Goal: Task Accomplishment & Management: Use online tool/utility

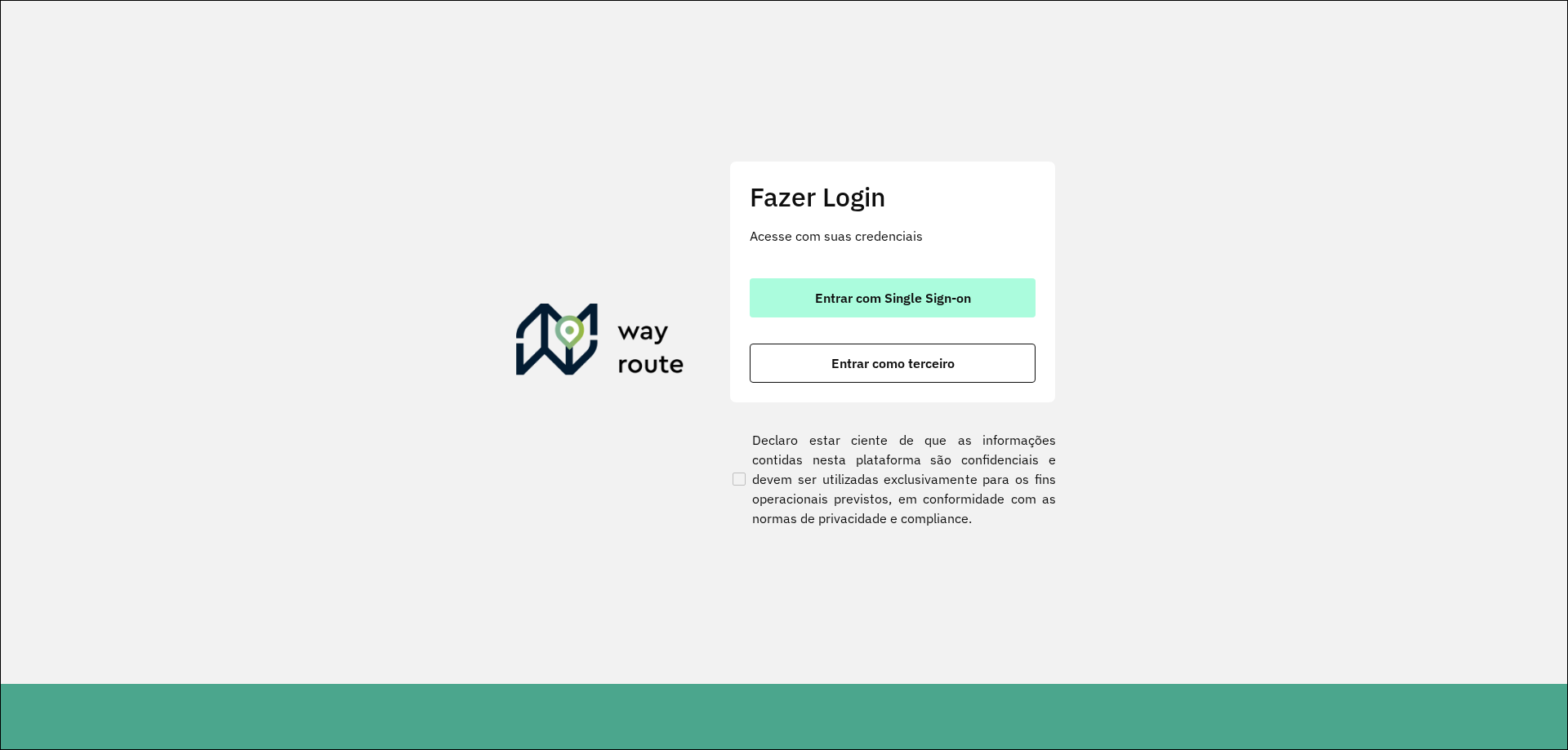
click at [829, 309] on button "Entrar com Single Sign-on" at bounding box center [892, 298] width 286 height 40
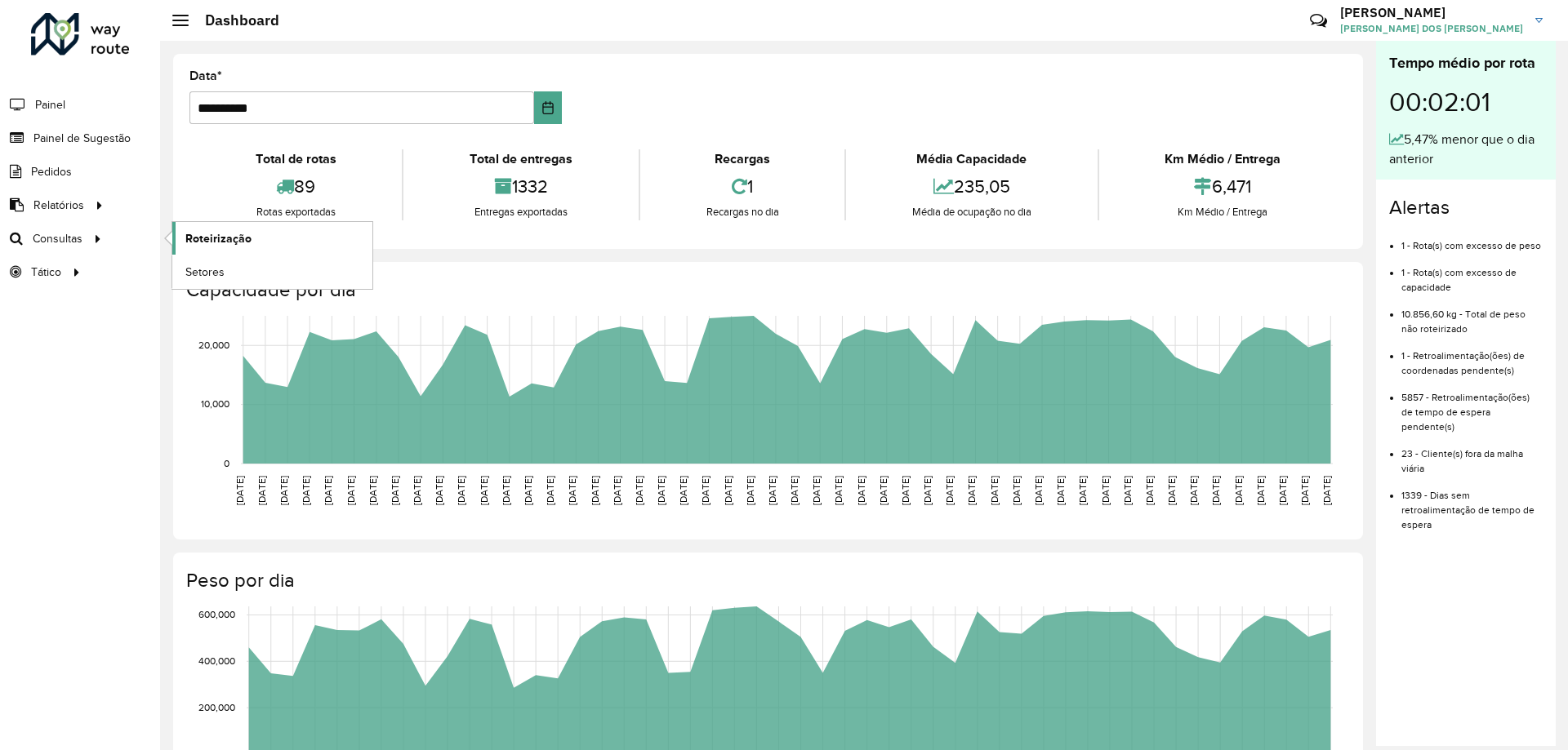
click at [291, 240] on link "Roteirização" at bounding box center [272, 239] width 200 height 33
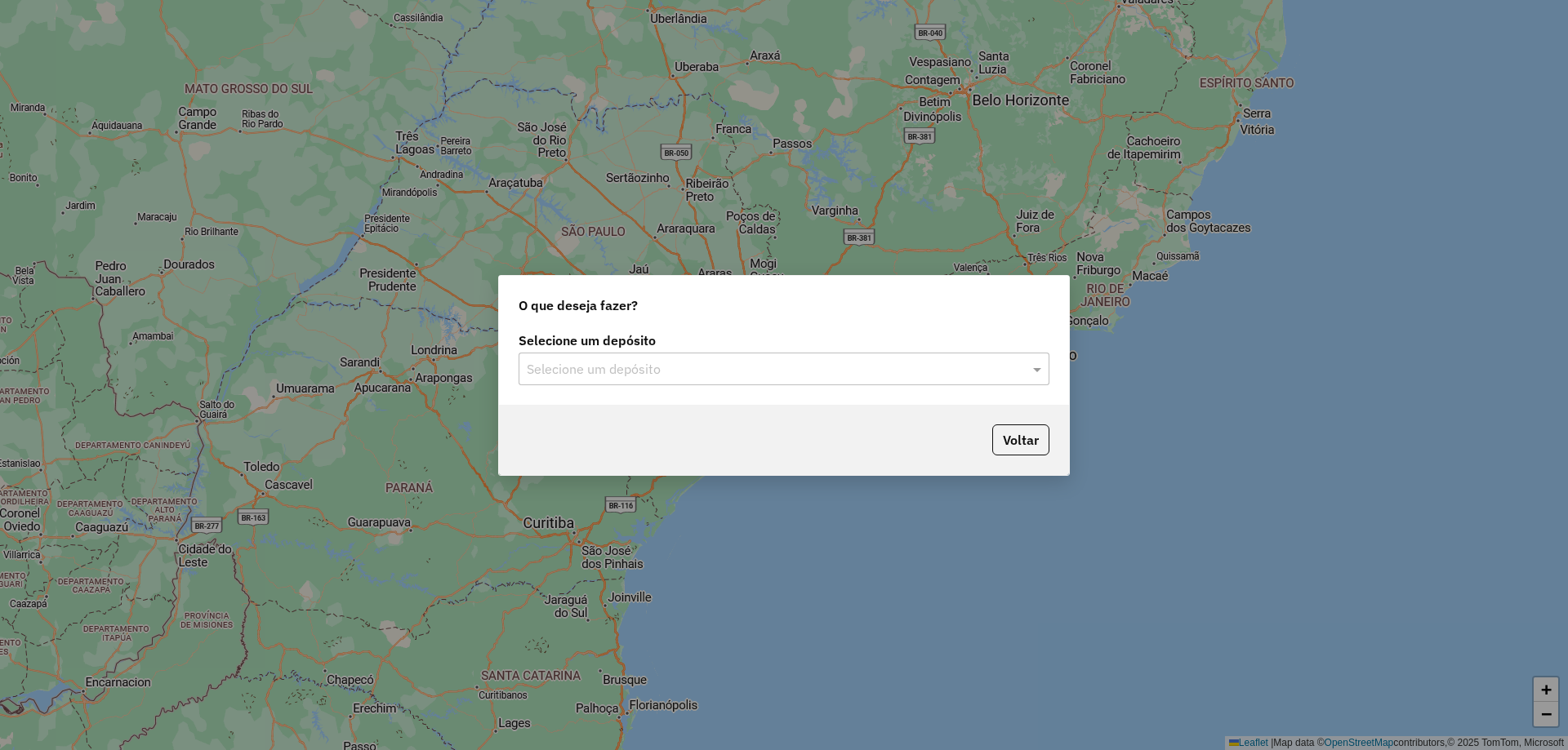
click at [739, 360] on input "text" at bounding box center [768, 370] width 482 height 19
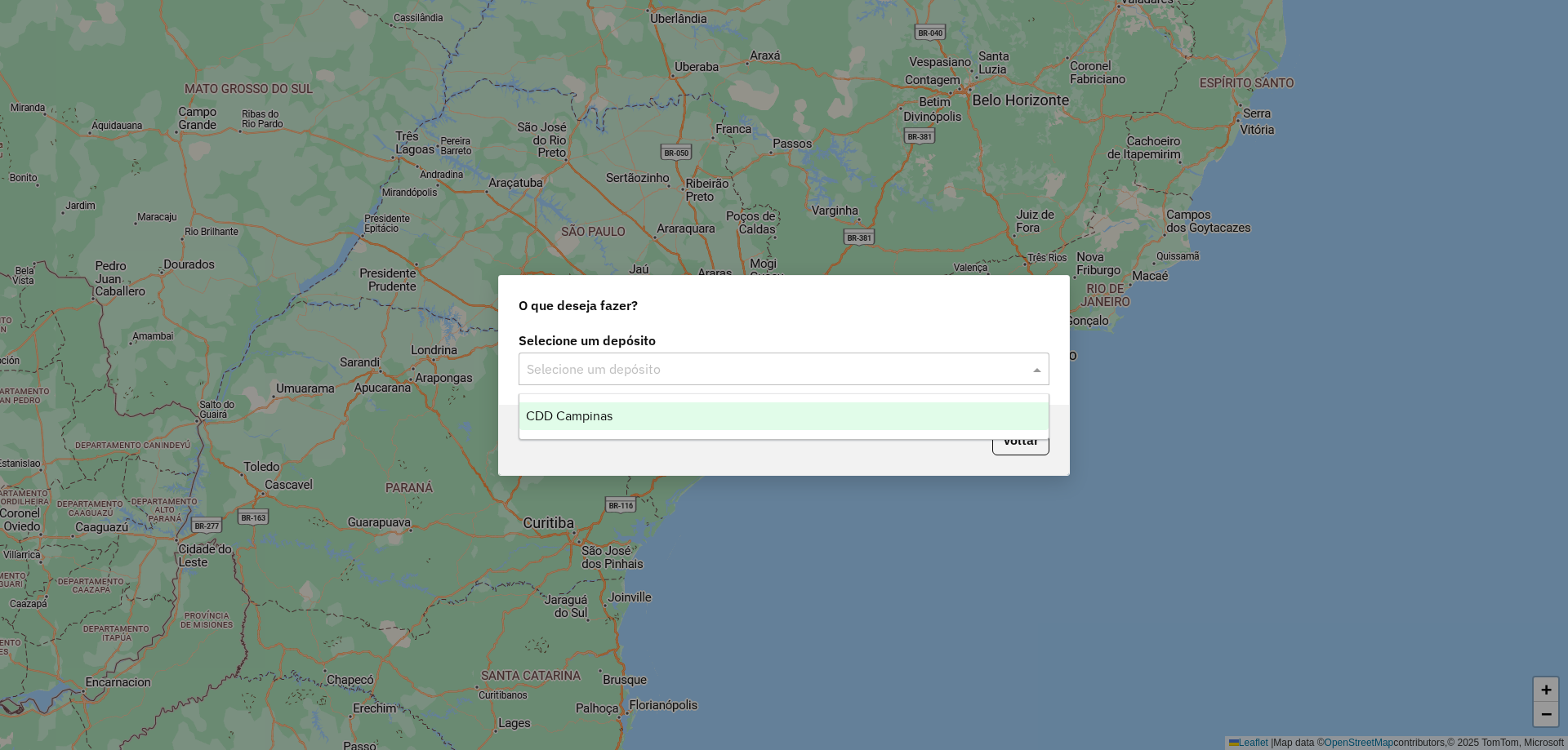
click at [645, 414] on div "CDD Campinas" at bounding box center [784, 416] width 529 height 28
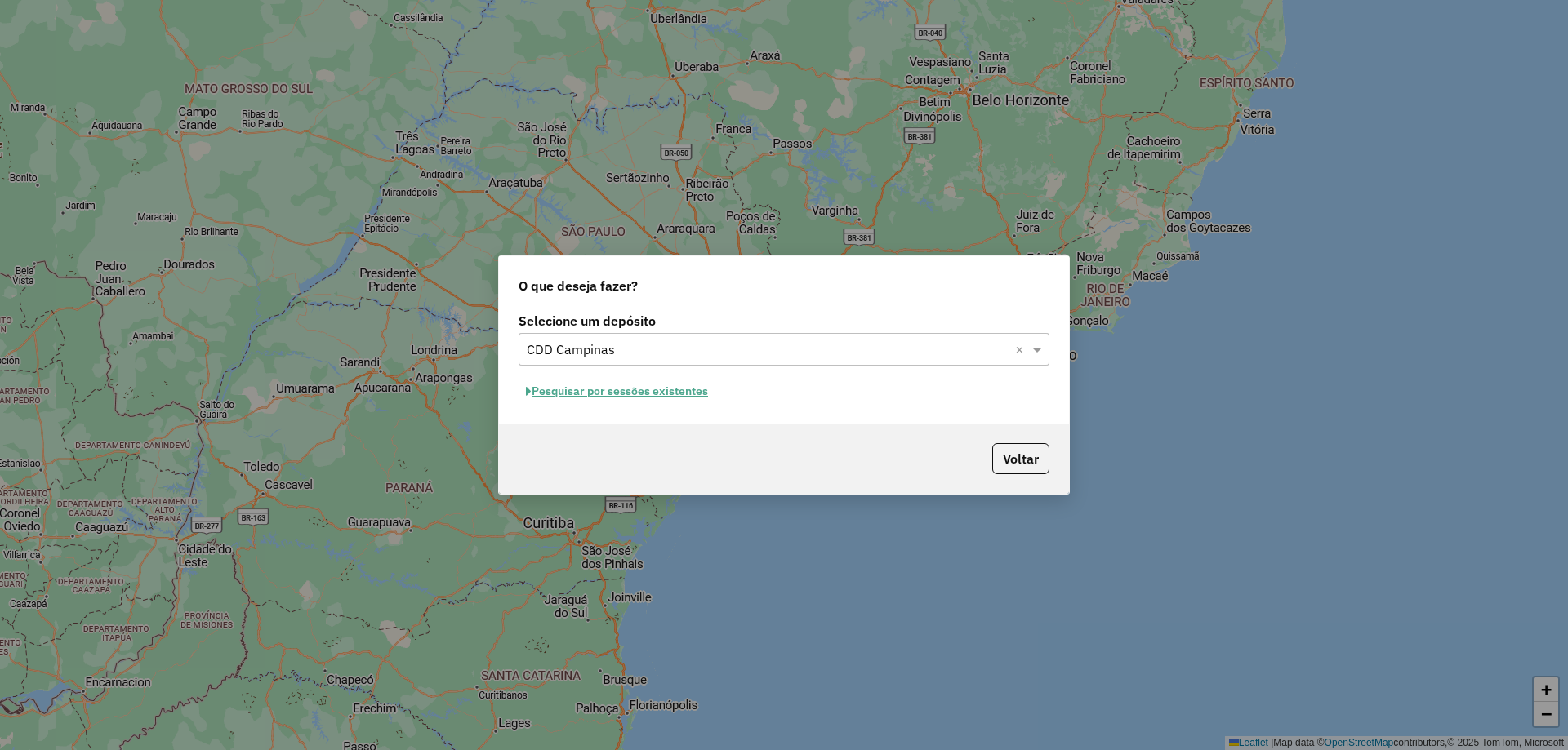
click at [683, 398] on button "Pesquisar por sessões existentes" at bounding box center [617, 392] width 196 height 25
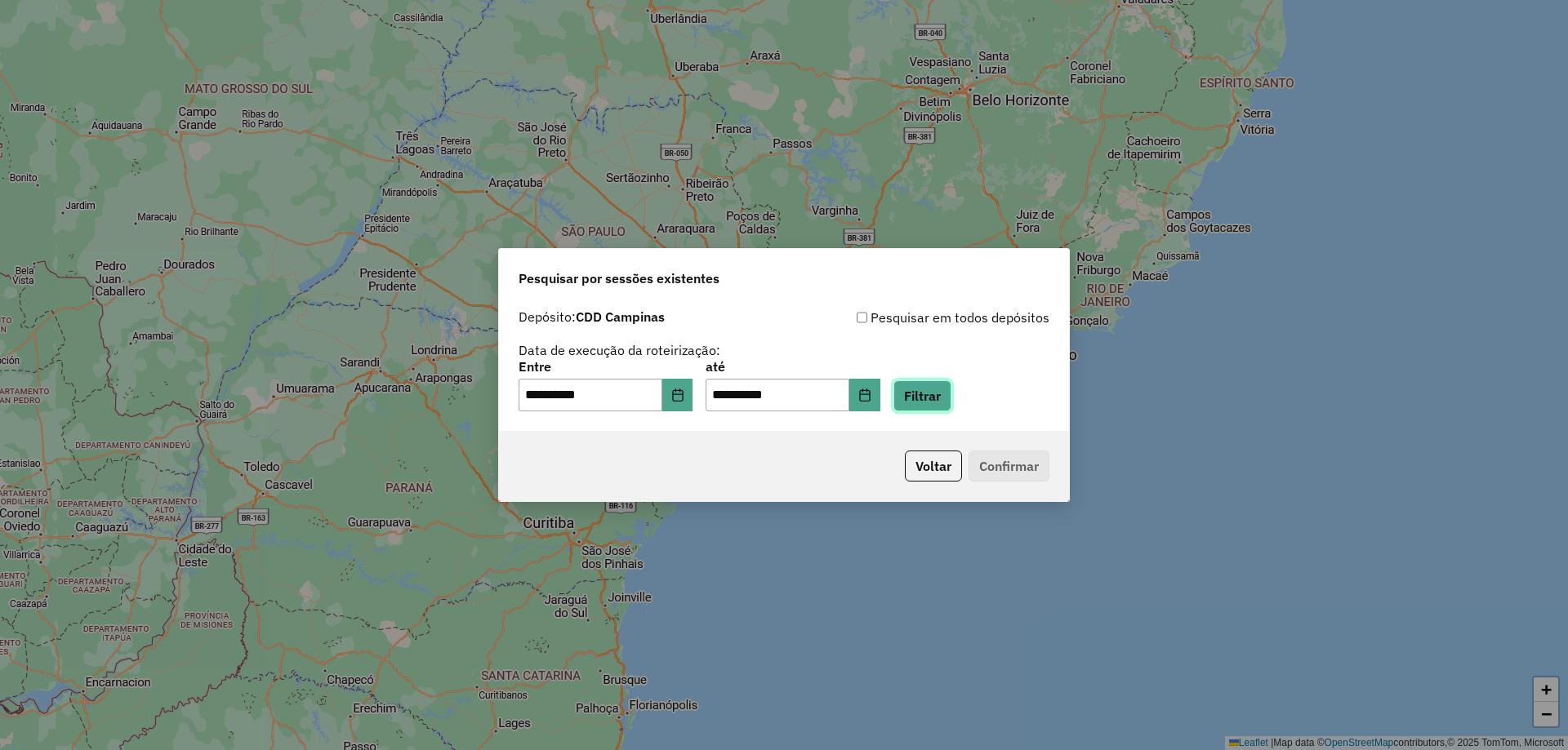
click at [940, 401] on button "Filtrar" at bounding box center [922, 396] width 58 height 31
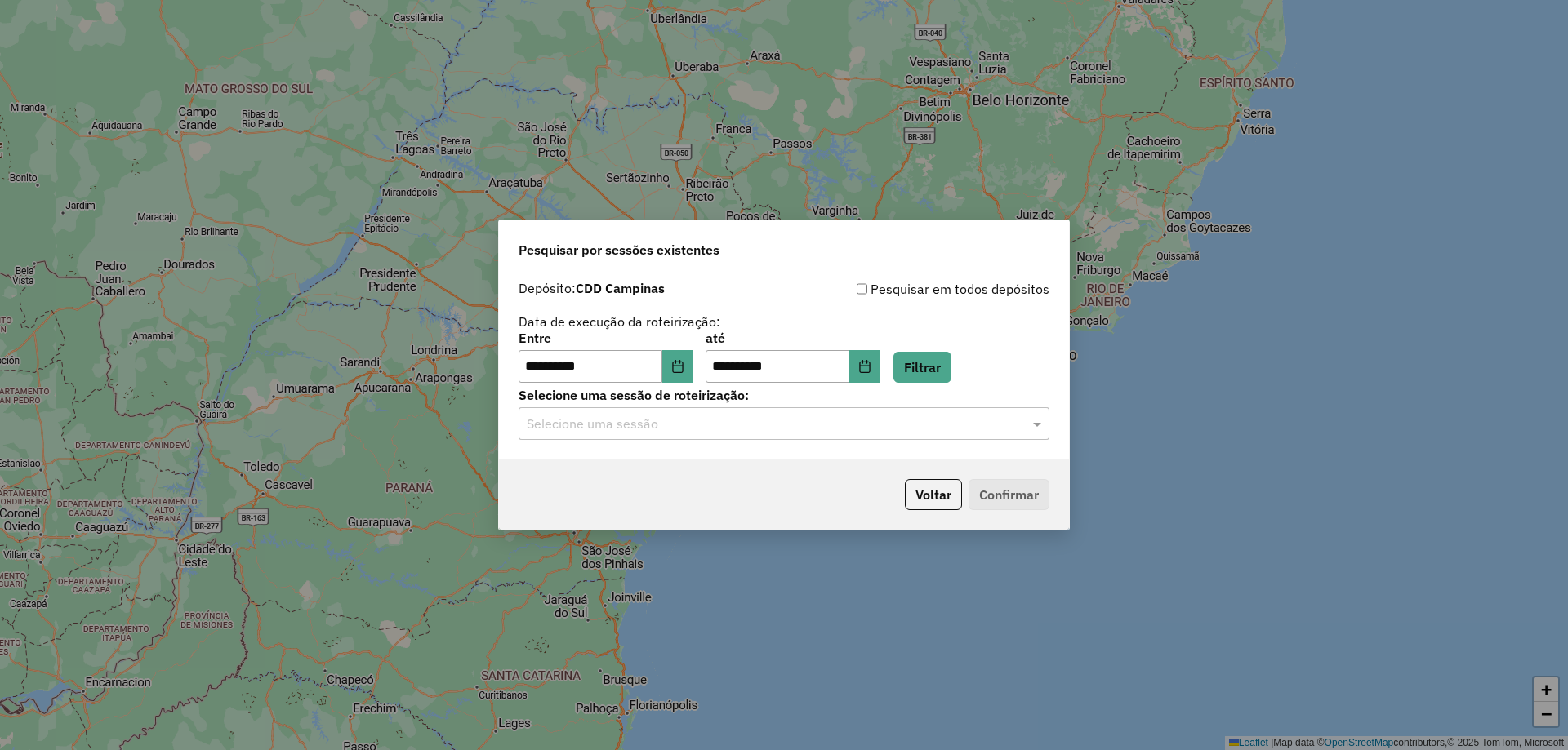
click at [691, 435] on div "Selecione uma sessão" at bounding box center [784, 424] width 530 height 33
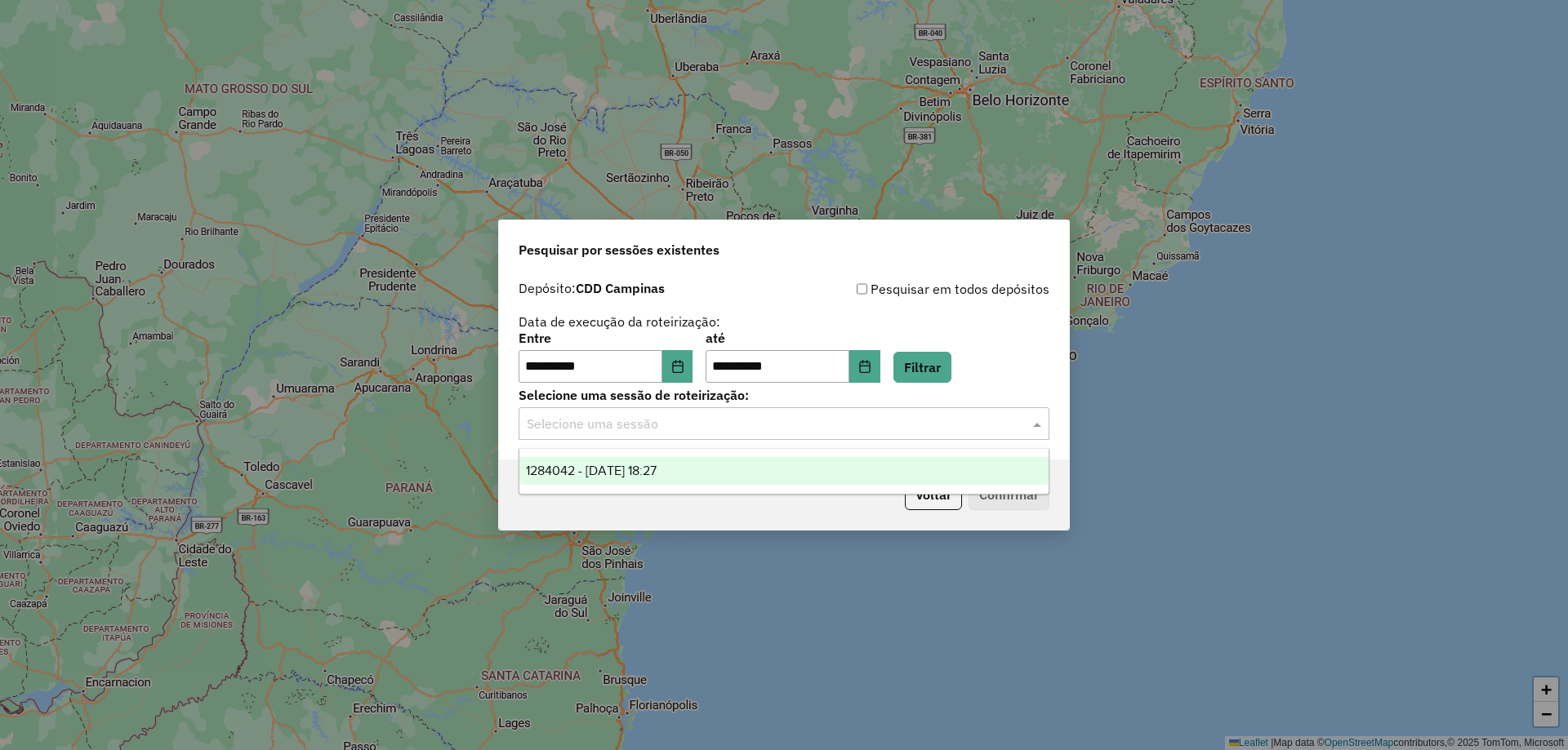
click at [656, 473] on span "1284042 - [DATE] 18:27" at bounding box center [590, 470] width 131 height 14
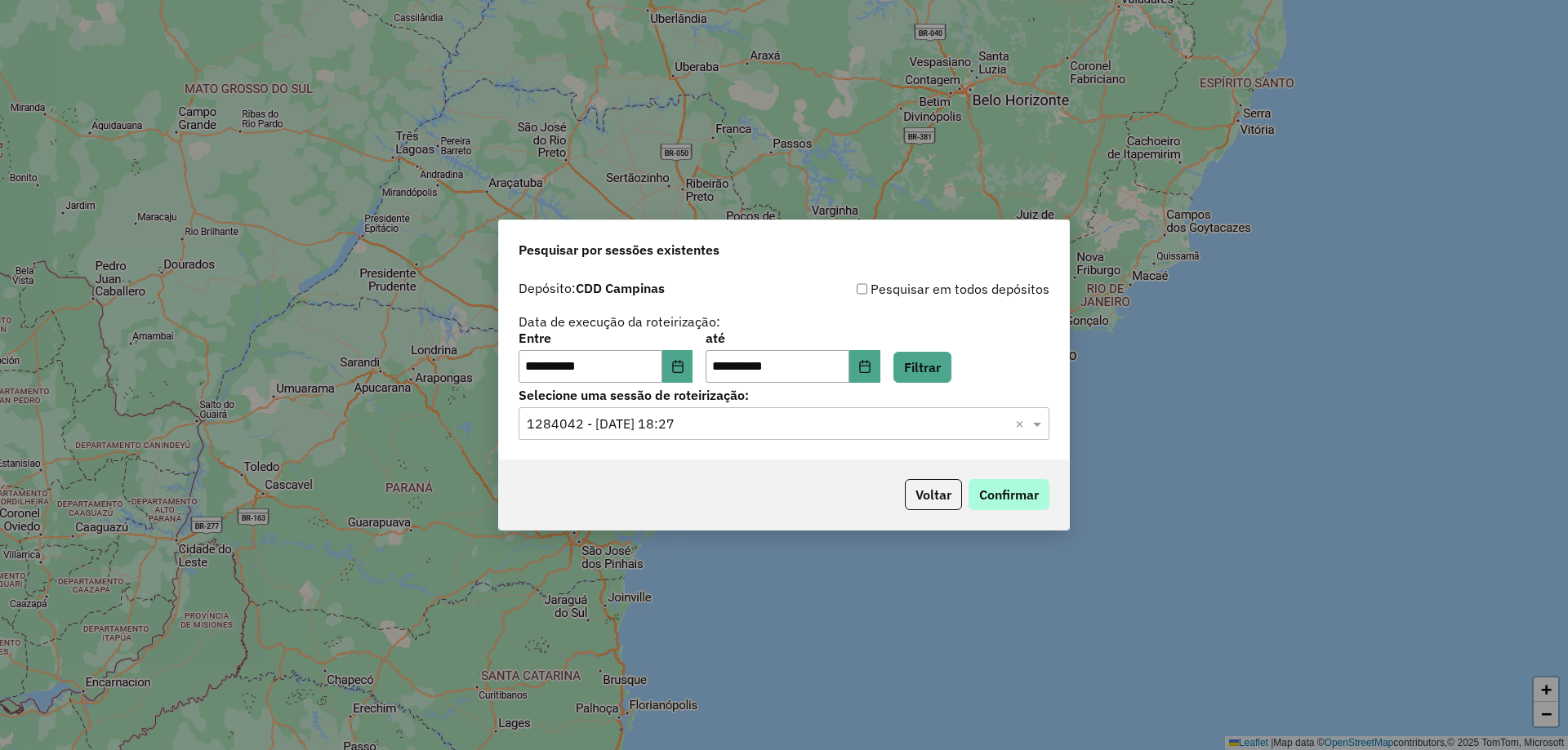
click at [1047, 495] on div "Voltar Confirmar" at bounding box center [784, 495] width 570 height 71
click at [1038, 496] on button "Confirmar" at bounding box center [1010, 495] width 81 height 31
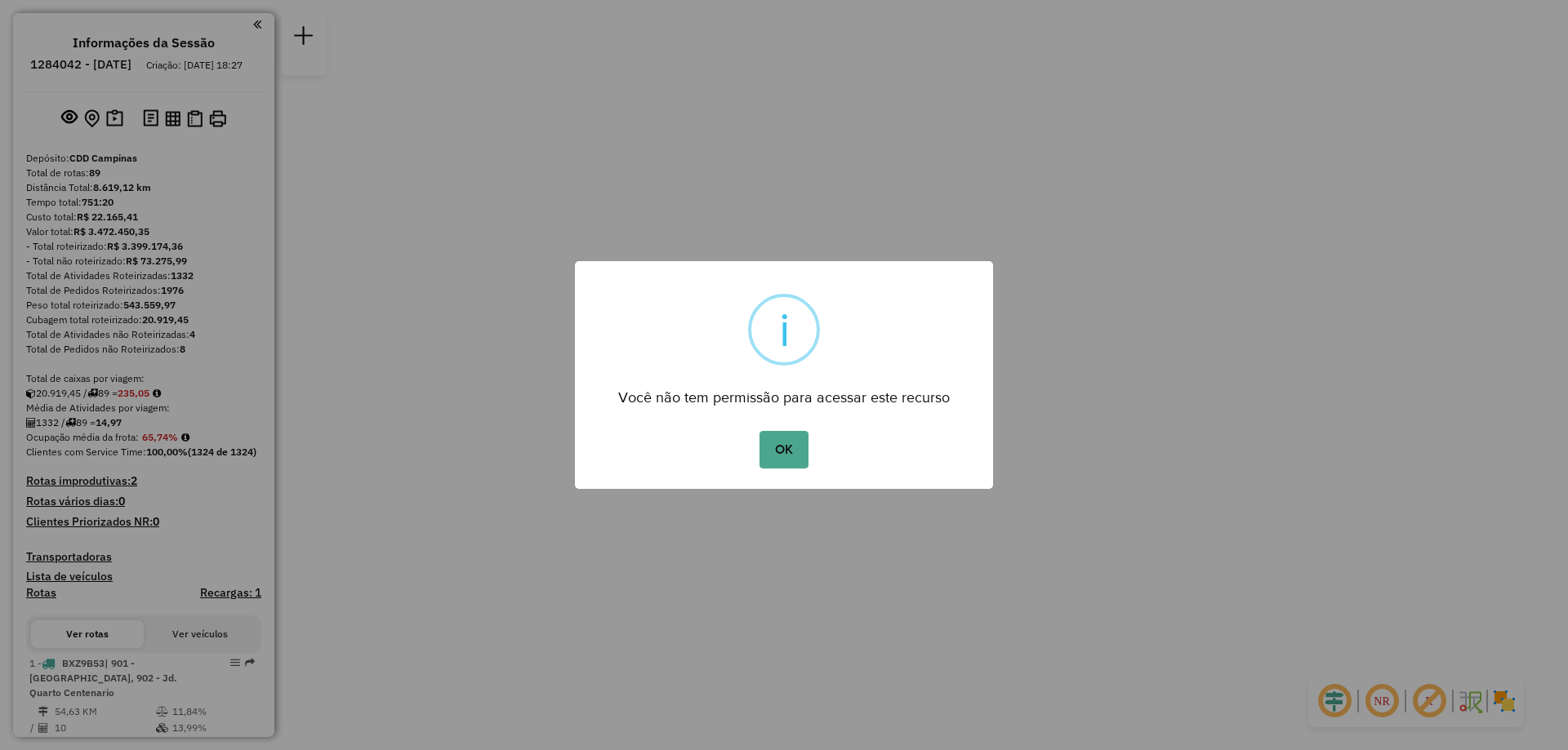
click at [760, 432] on button "OK" at bounding box center [784, 450] width 48 height 38
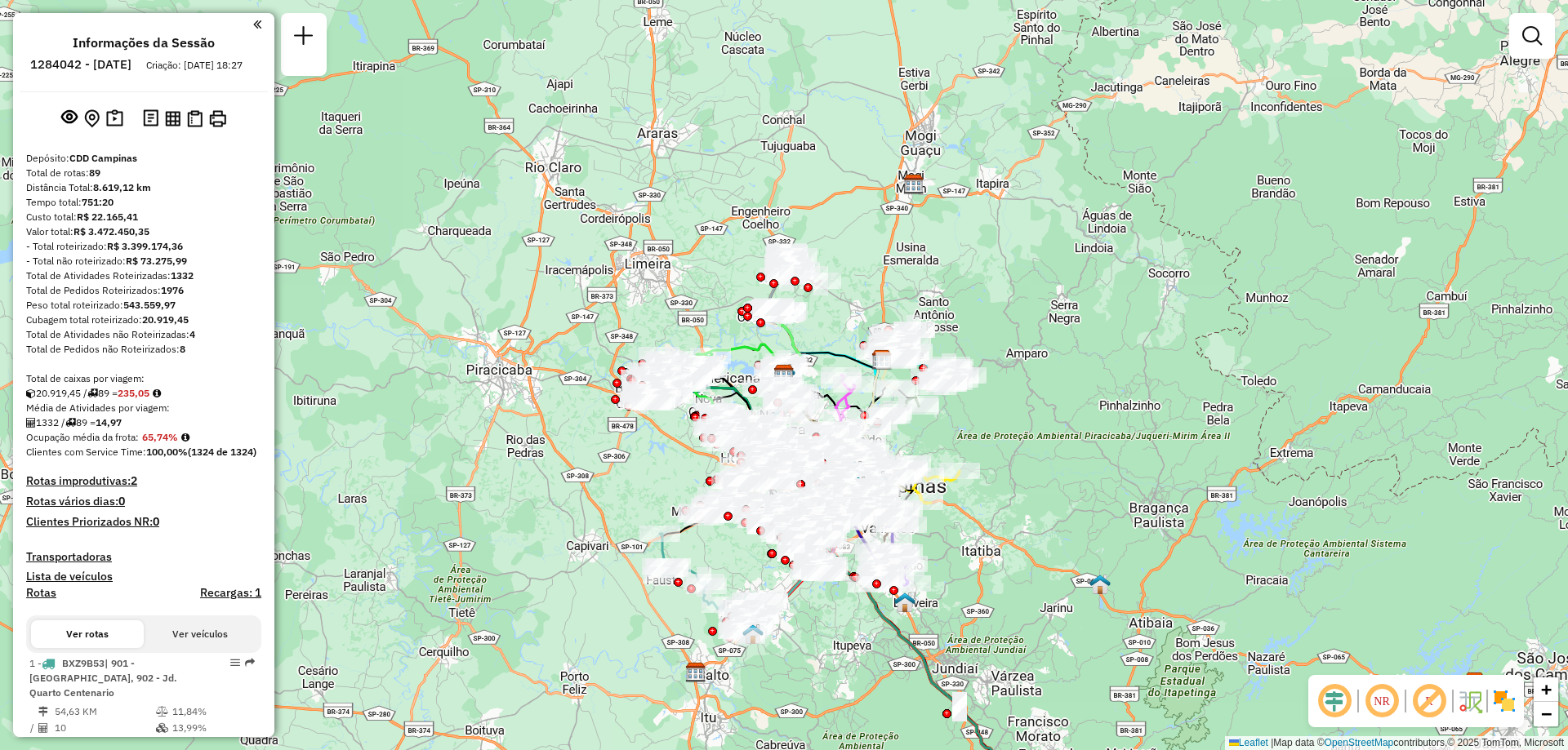
scroll to position [1932, 0]
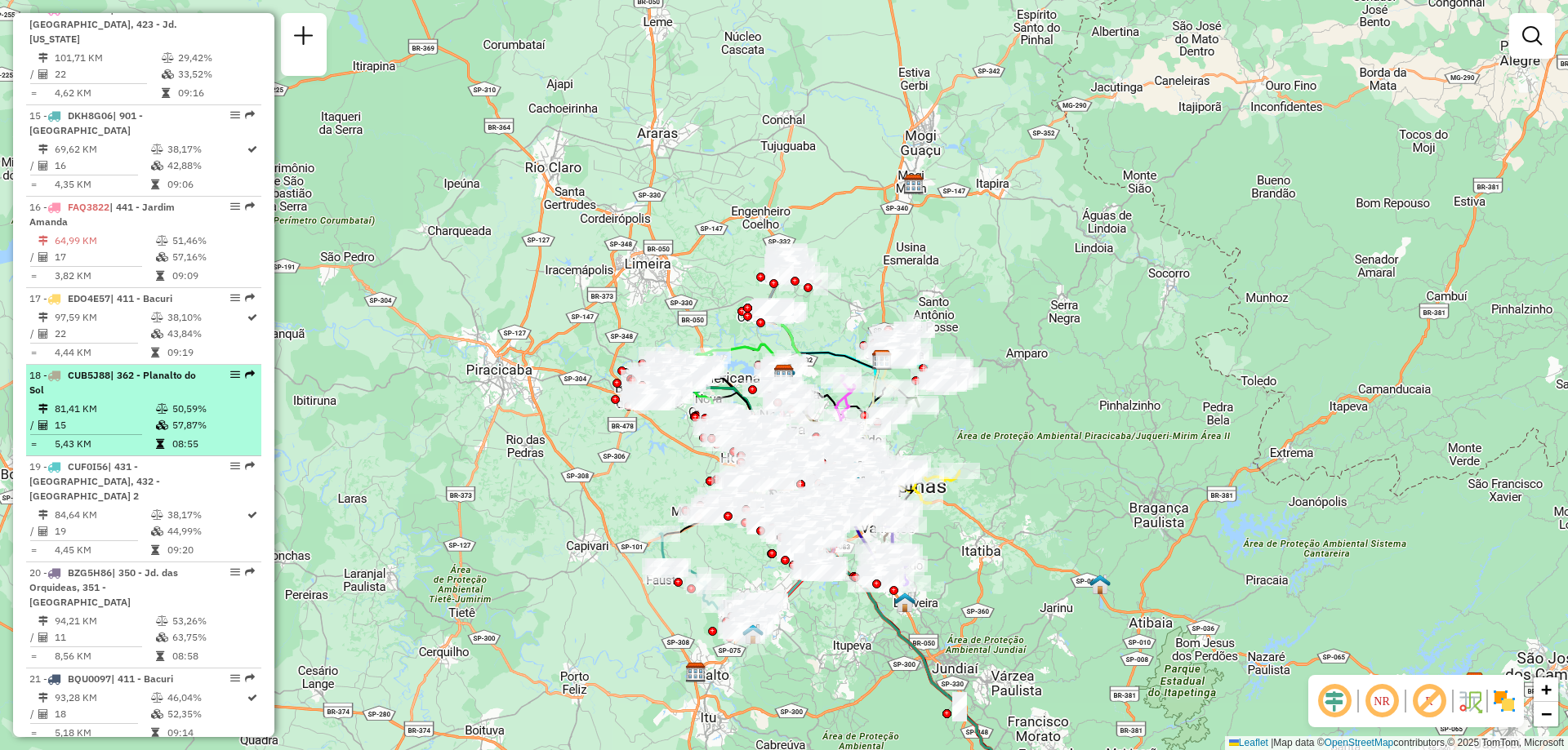
click at [232, 378] on em at bounding box center [235, 375] width 10 height 10
select select "**********"
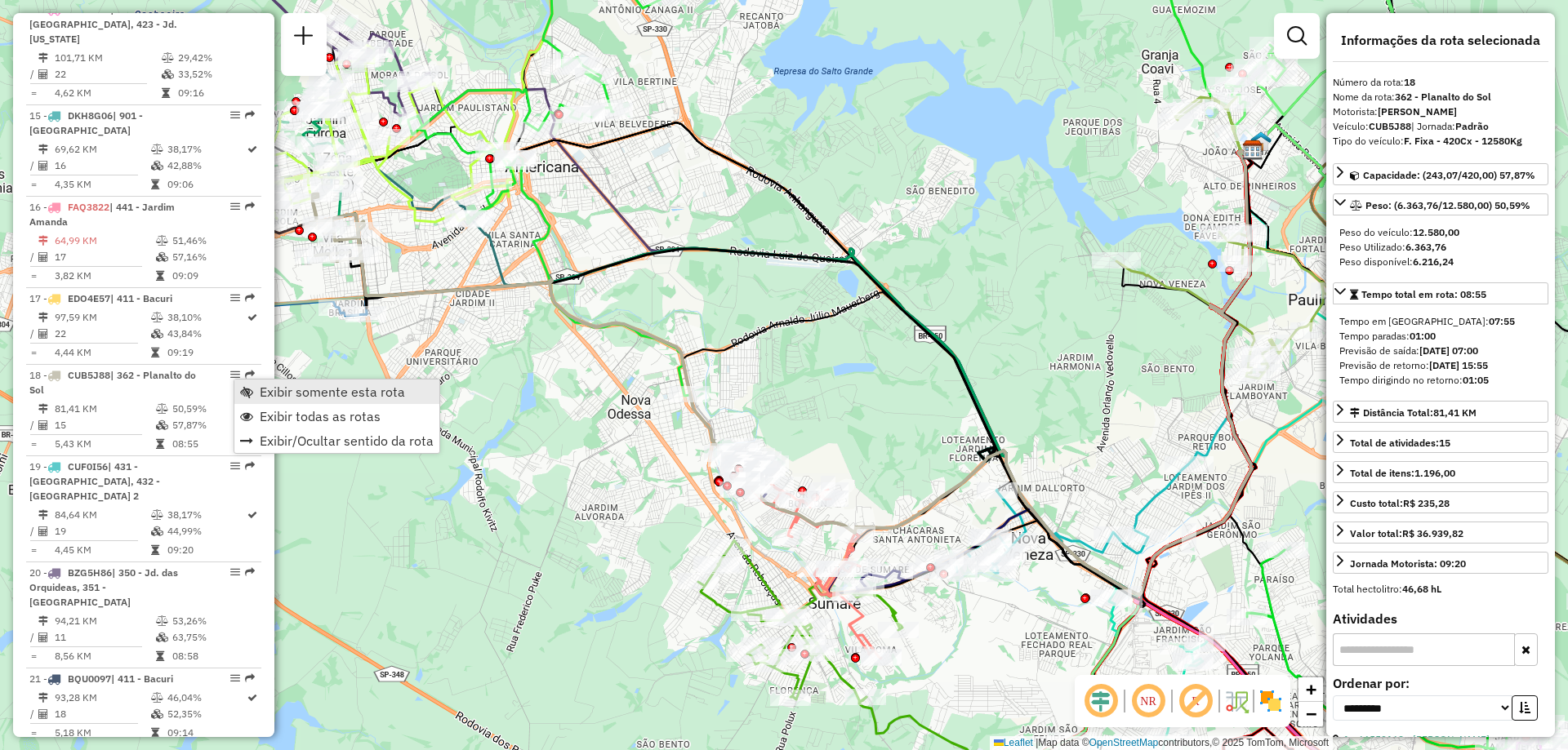
click at [263, 391] on span "Exibir somente esta rota" at bounding box center [332, 392] width 145 height 14
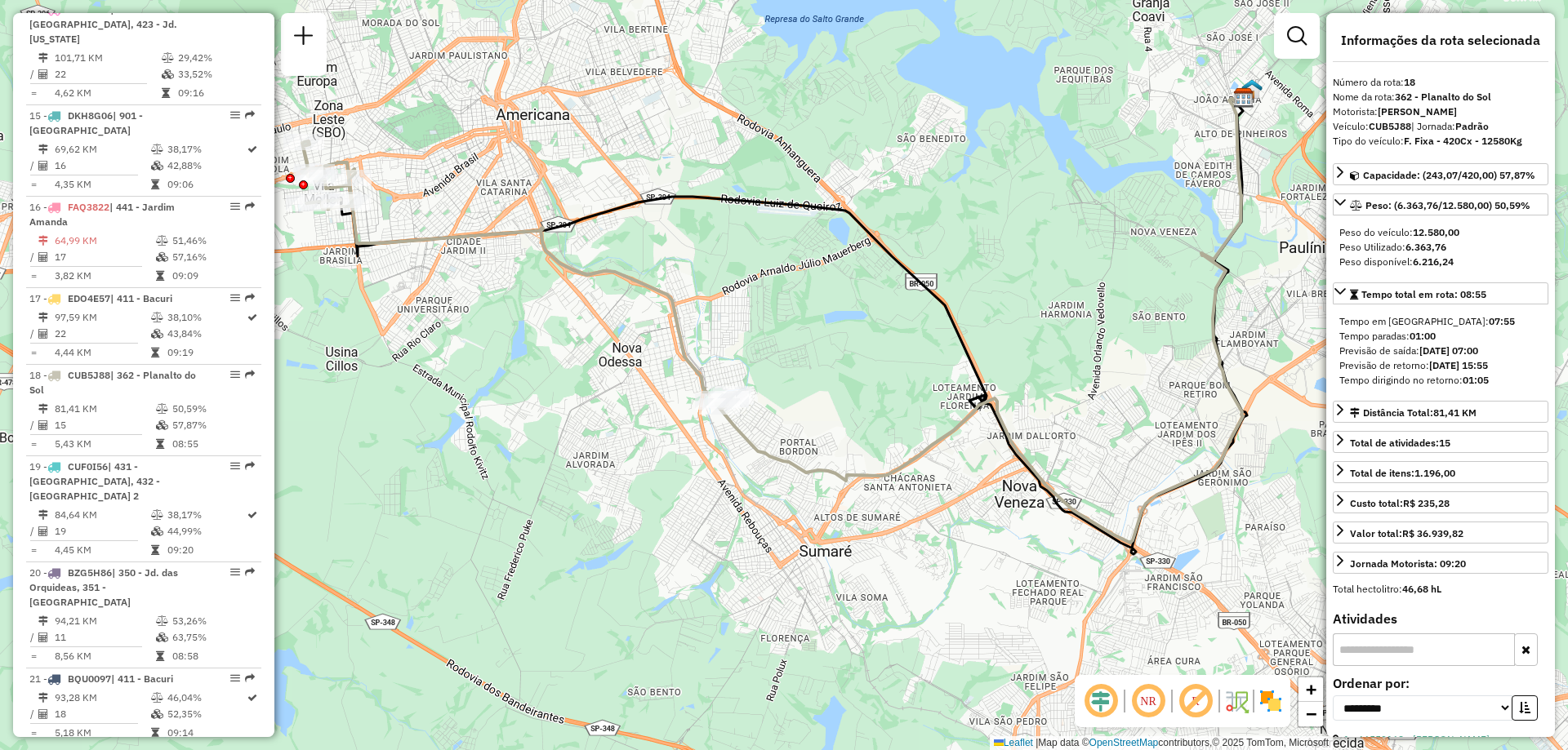
drag, startPoint x: 1076, startPoint y: 439, endPoint x: 1163, endPoint y: 405, distance: 93.4
click at [1163, 405] on div "Janela de atendimento Grade de atendimento Capacidade Transportadoras Veículos …" at bounding box center [784, 375] width 1568 height 750
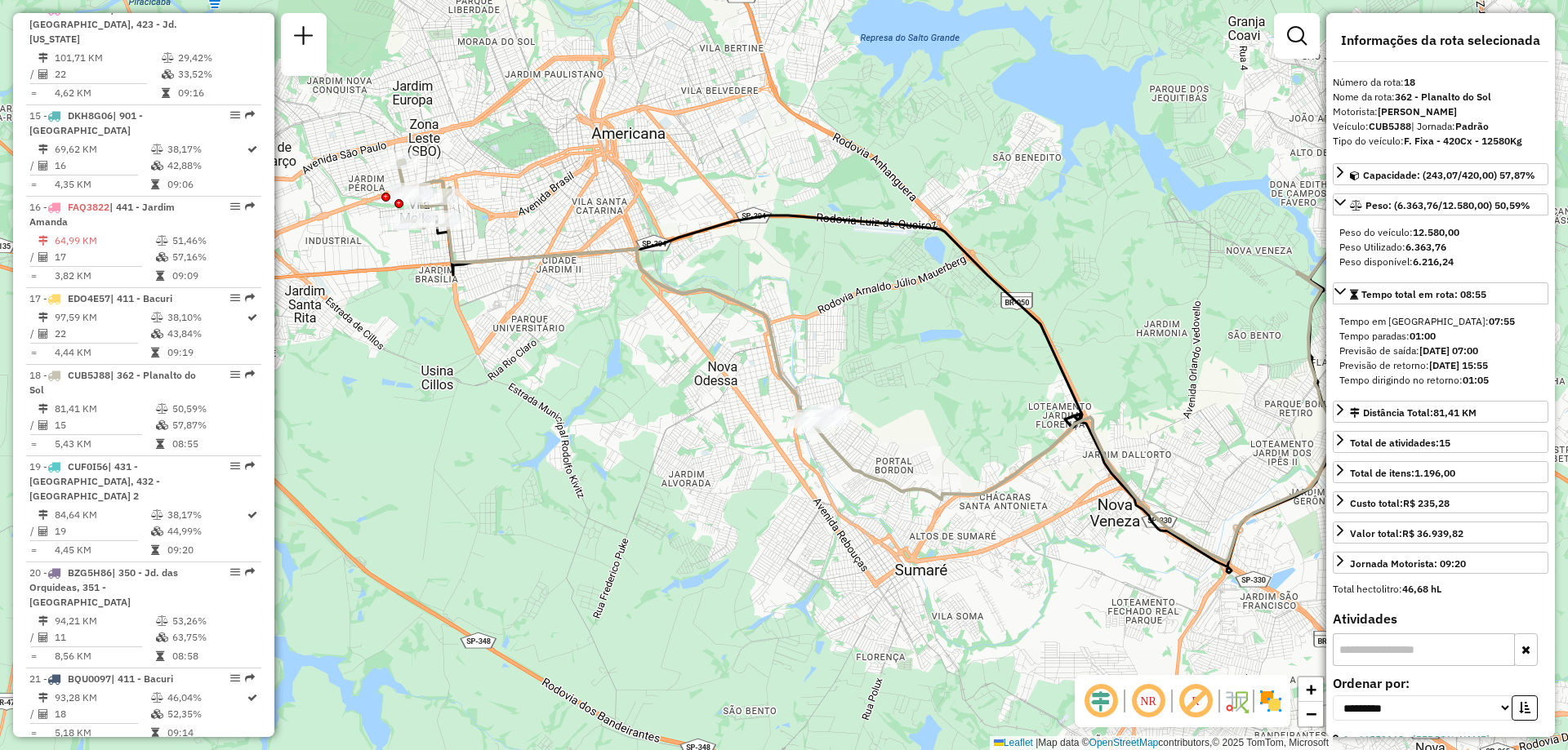
click at [1279, 702] on img at bounding box center [1270, 701] width 26 height 26
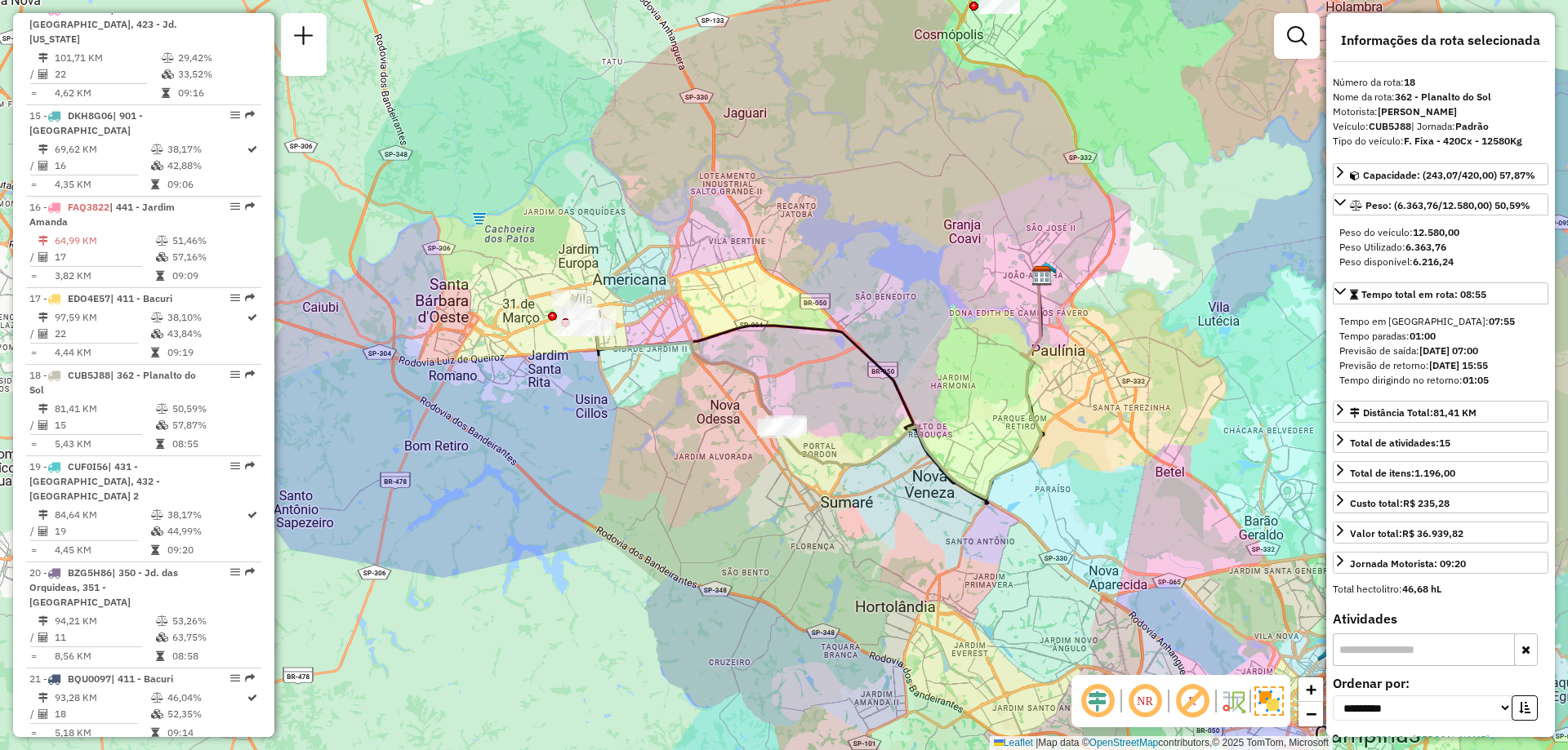
drag, startPoint x: 645, startPoint y: 286, endPoint x: 786, endPoint y: 306, distance: 142.4
click at [786, 306] on div "Janela de atendimento Grade de atendimento Capacidade Transportadoras Veículos …" at bounding box center [784, 375] width 1568 height 750
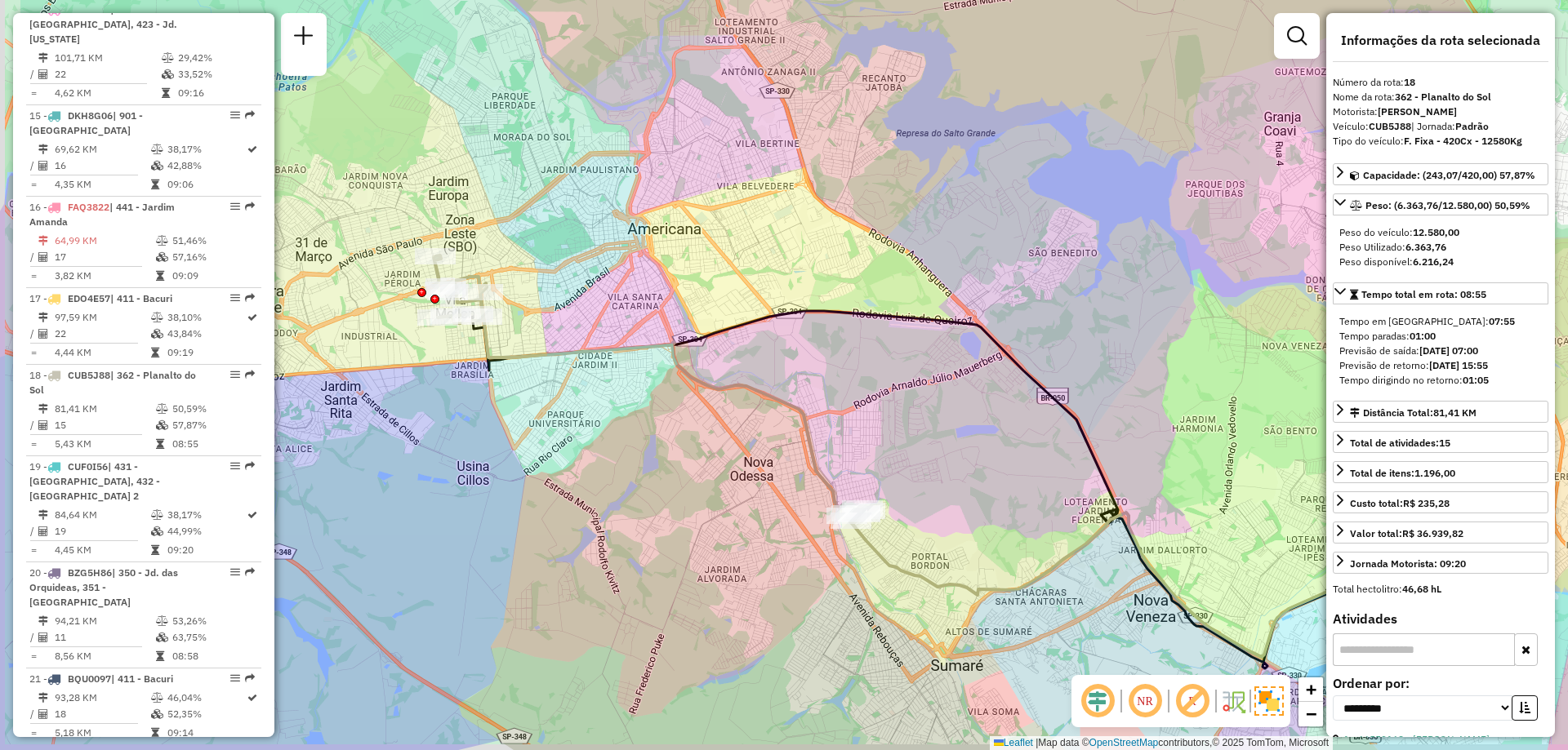
drag, startPoint x: 818, startPoint y: 393, endPoint x: 868, endPoint y: 371, distance: 54.6
click at [868, 371] on div "Janela de atendimento Grade de atendimento Capacidade Transportadoras Veículos …" at bounding box center [784, 375] width 1568 height 750
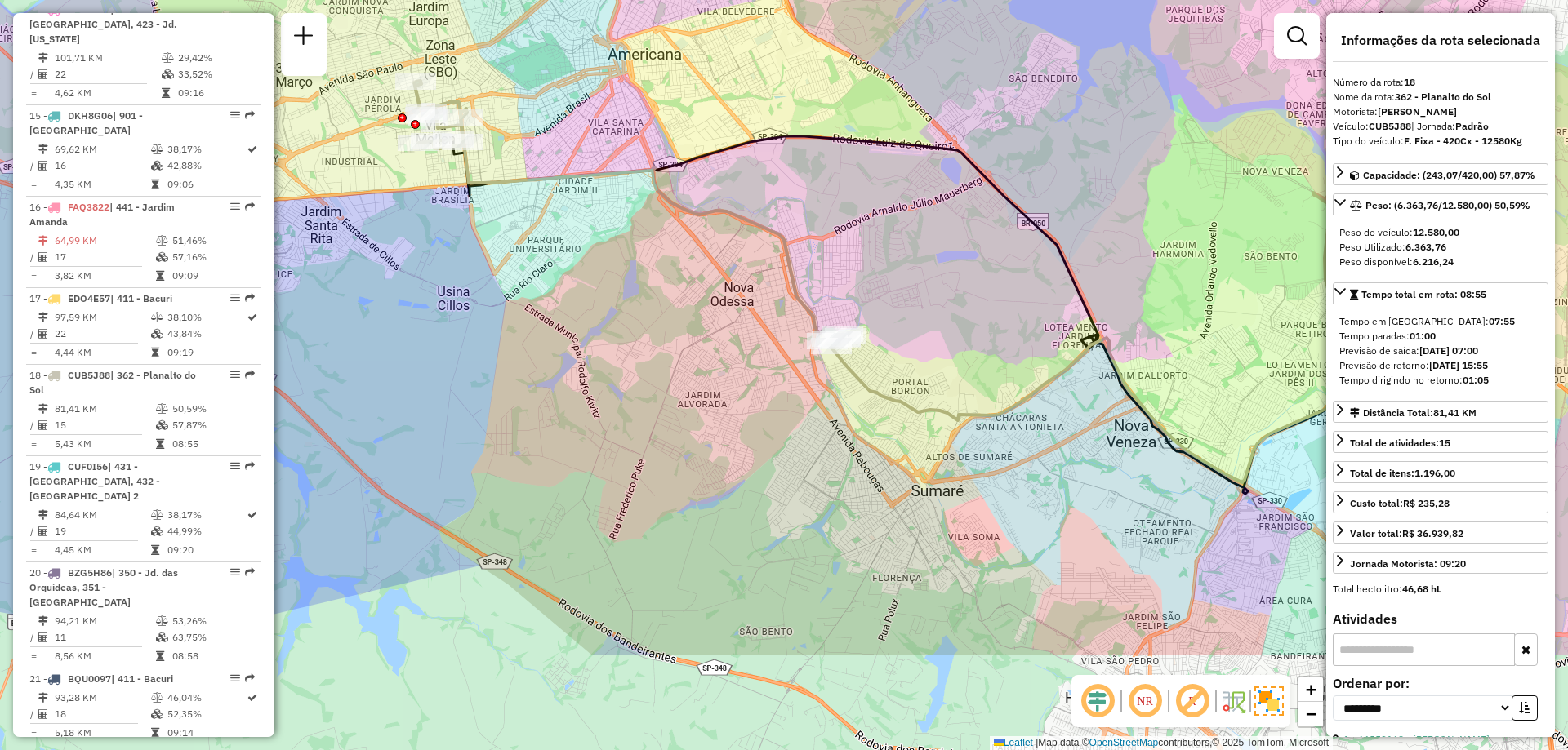
drag, startPoint x: 535, startPoint y: 348, endPoint x: 472, endPoint y: 156, distance: 202.1
click at [472, 156] on icon at bounding box center [629, 216] width 432 height 269
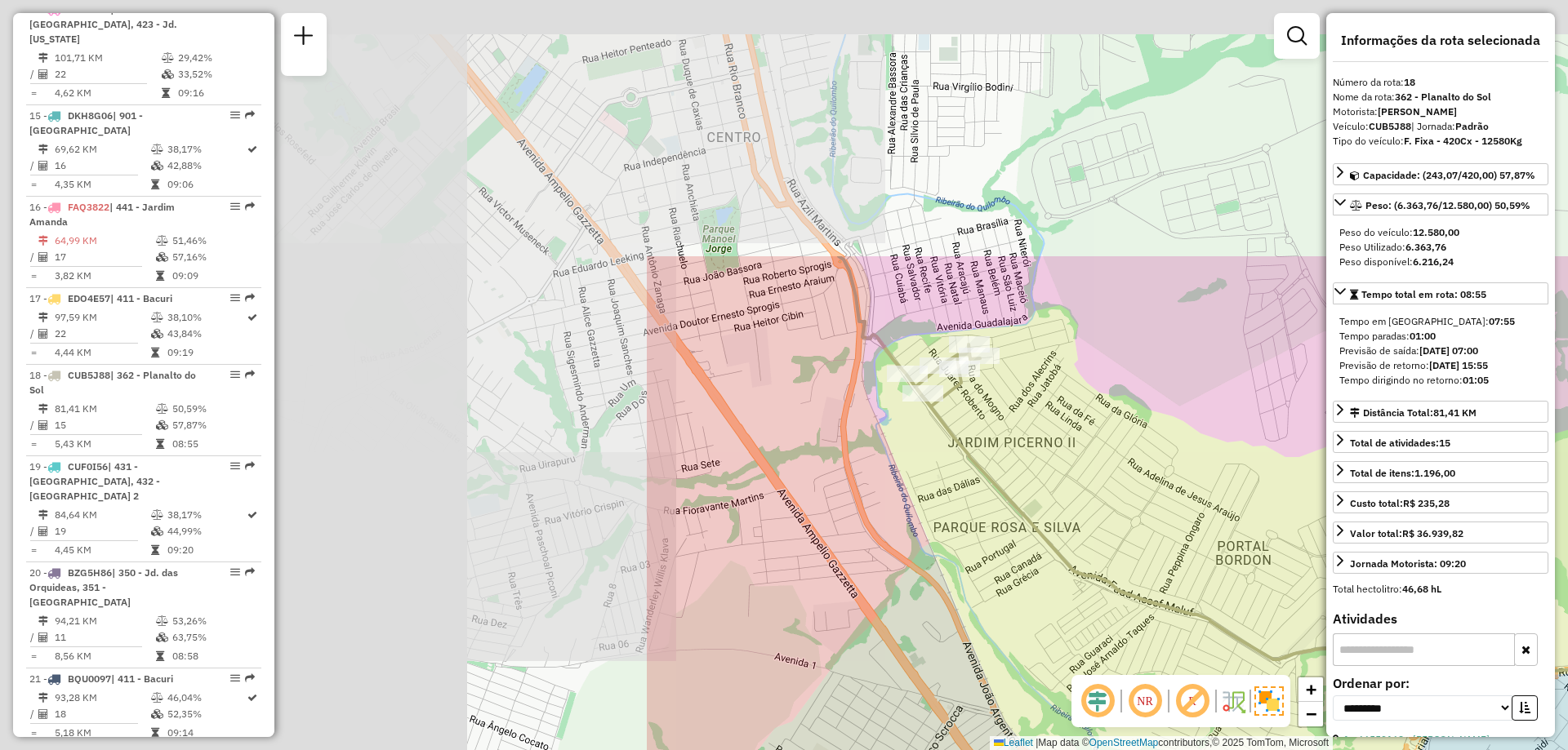
drag, startPoint x: 390, startPoint y: 221, endPoint x: 1194, endPoint y: 552, distance: 869.5
click at [1194, 552] on div "Rota 18 - Placa CUB5J88 66531202 - DORE e PALISSON PROD Janela de atendimento G…" at bounding box center [784, 375] width 1568 height 750
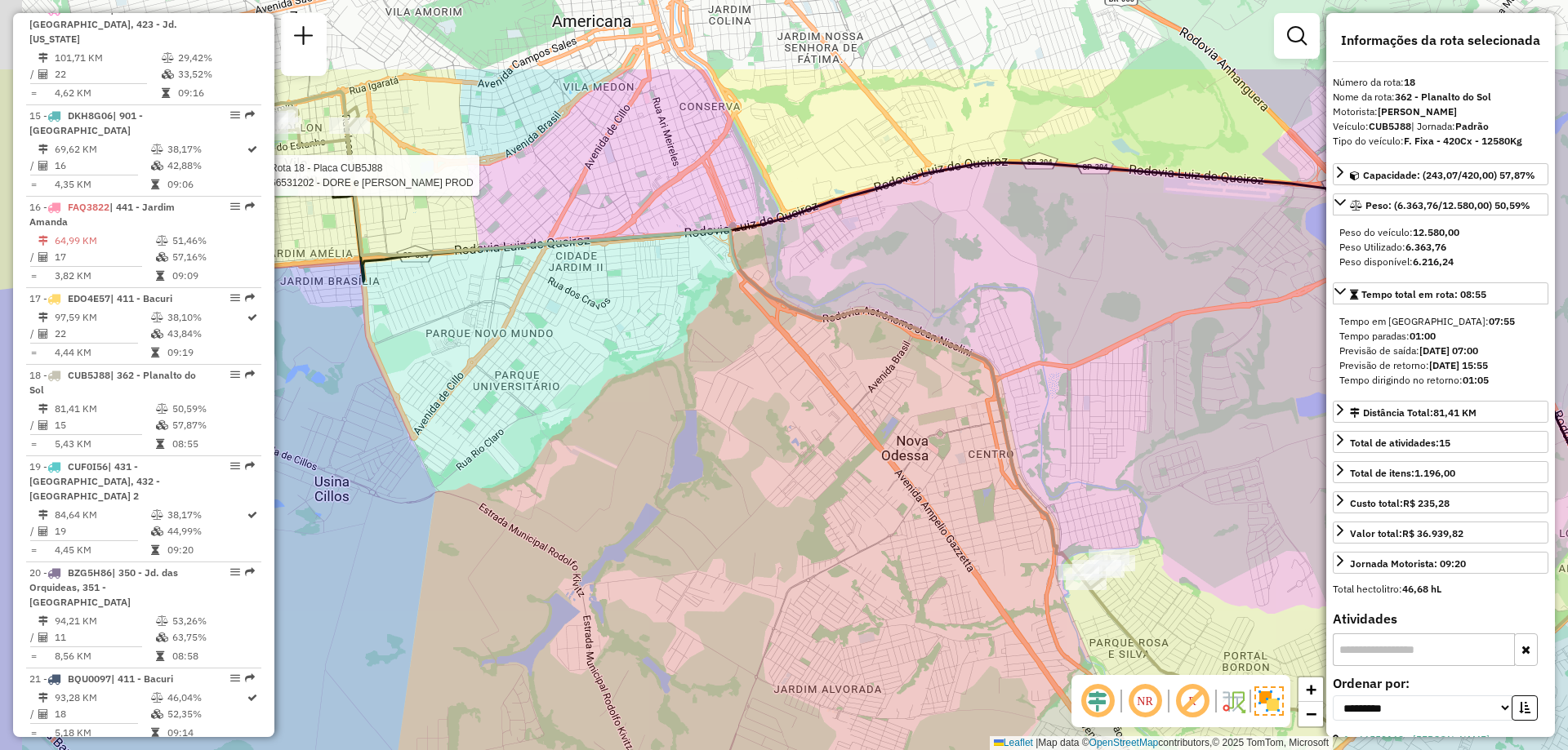
drag, startPoint x: 699, startPoint y: 347, endPoint x: 884, endPoint y: 569, distance: 289.0
click at [890, 584] on div "Rota 18 - Placa CUB5J88 66531202 - DORE e PALISSON PROD Janela de atendimento G…" at bounding box center [784, 375] width 1568 height 750
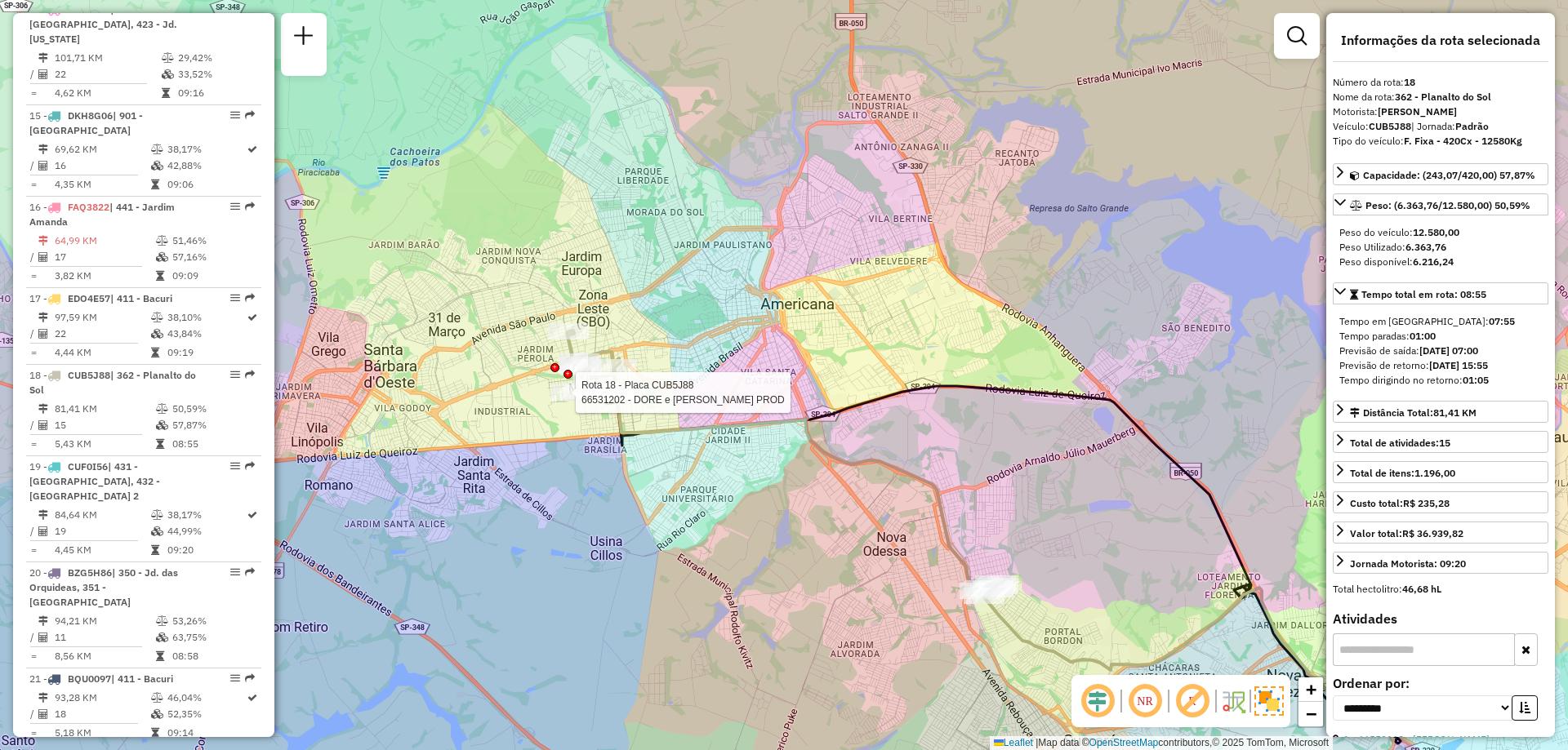
drag, startPoint x: 556, startPoint y: 438, endPoint x: 618, endPoint y: 460, distance: 65.8
click at [618, 460] on div "Rota 18 - Placa CUB5J88 66531202 - DORE e PALISSON PROD Janela de atendimento G…" at bounding box center [784, 375] width 1568 height 750
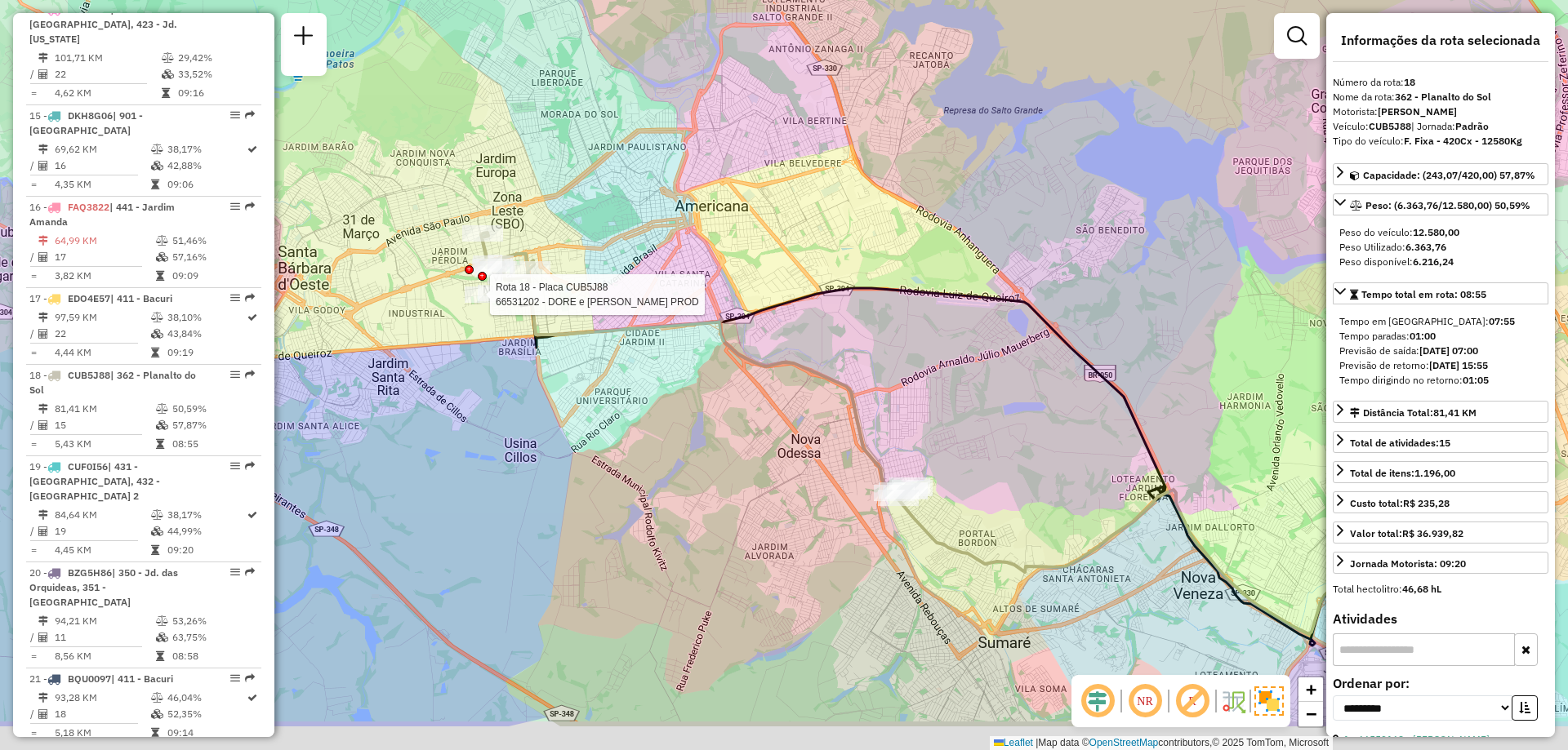
drag, startPoint x: 837, startPoint y: 497, endPoint x: 758, endPoint y: 417, distance: 112.4
click at [758, 417] on div "Rota 18 - Placa CUB5J88 66531202 - DORE e PALISSON PROD Janela de atendimento G…" at bounding box center [784, 375] width 1568 height 750
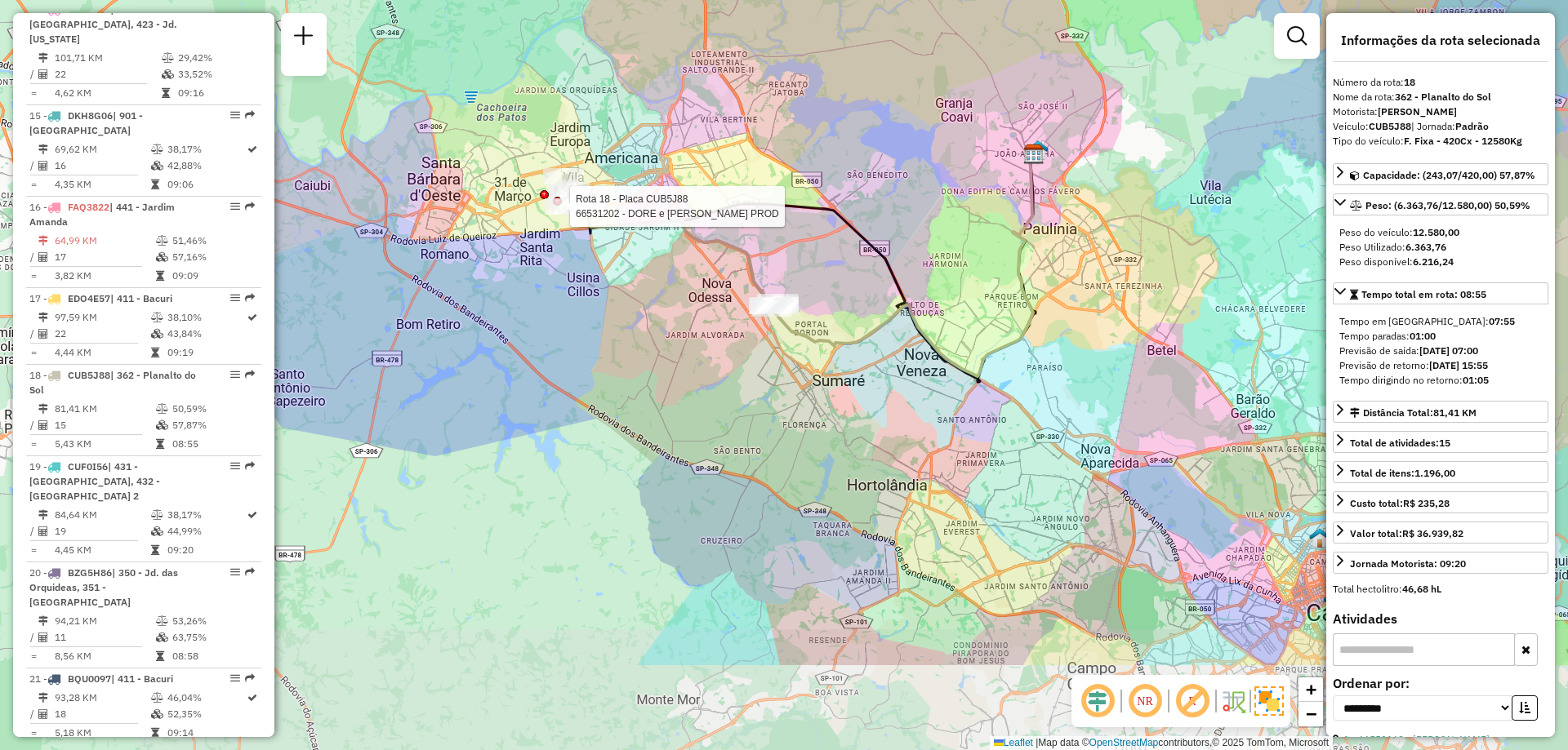
drag, startPoint x: 1132, startPoint y: 337, endPoint x: 1027, endPoint y: 176, distance: 192.2
click at [1027, 176] on icon at bounding box center [904, 264] width 265 height 225
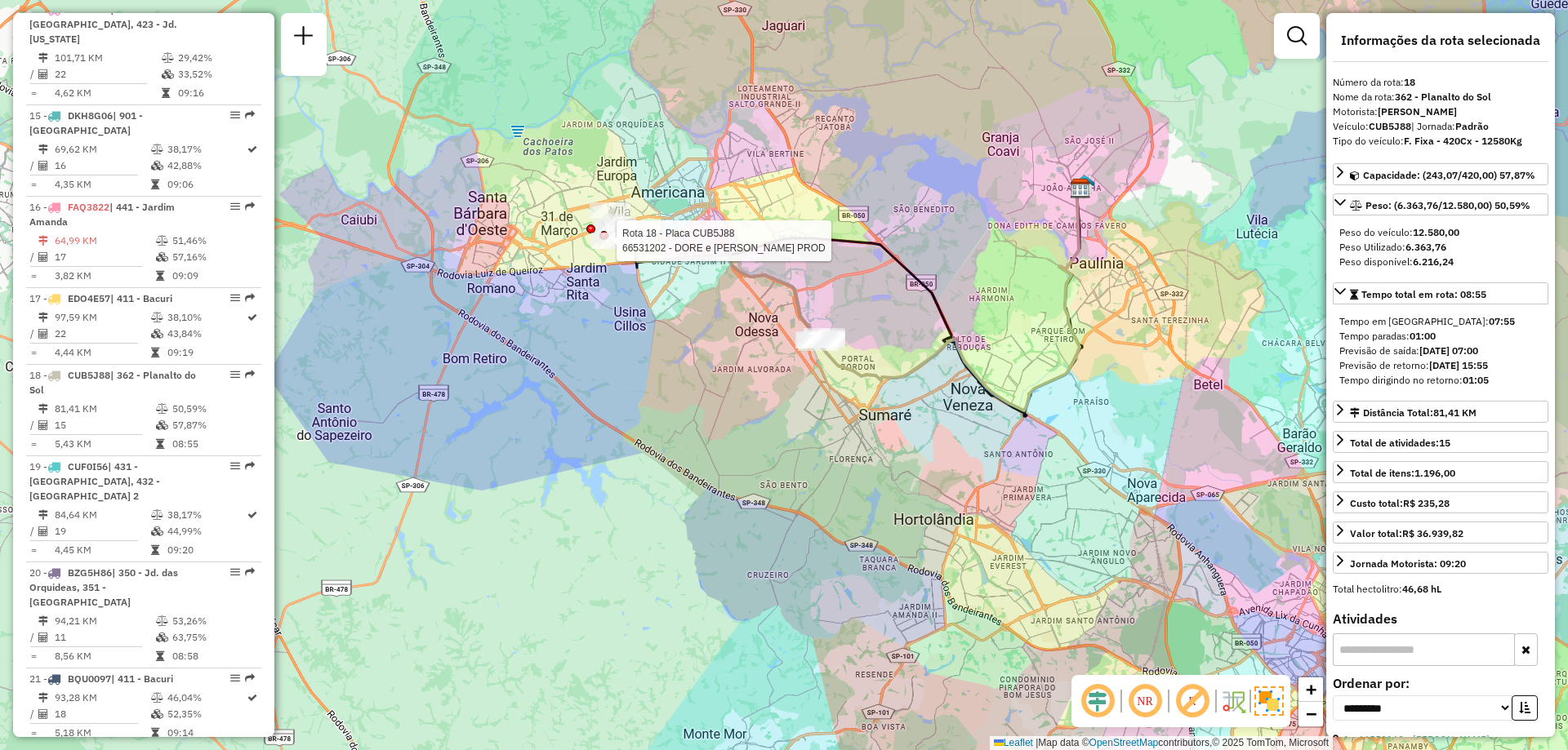
drag, startPoint x: 879, startPoint y: 289, endPoint x: 925, endPoint y: 323, distance: 57.2
click at [925, 323] on div "Rota 18 - Placa CUB5J88 66531202 - DORE e PALISSON PROD Janela de atendimento G…" at bounding box center [784, 375] width 1568 height 750
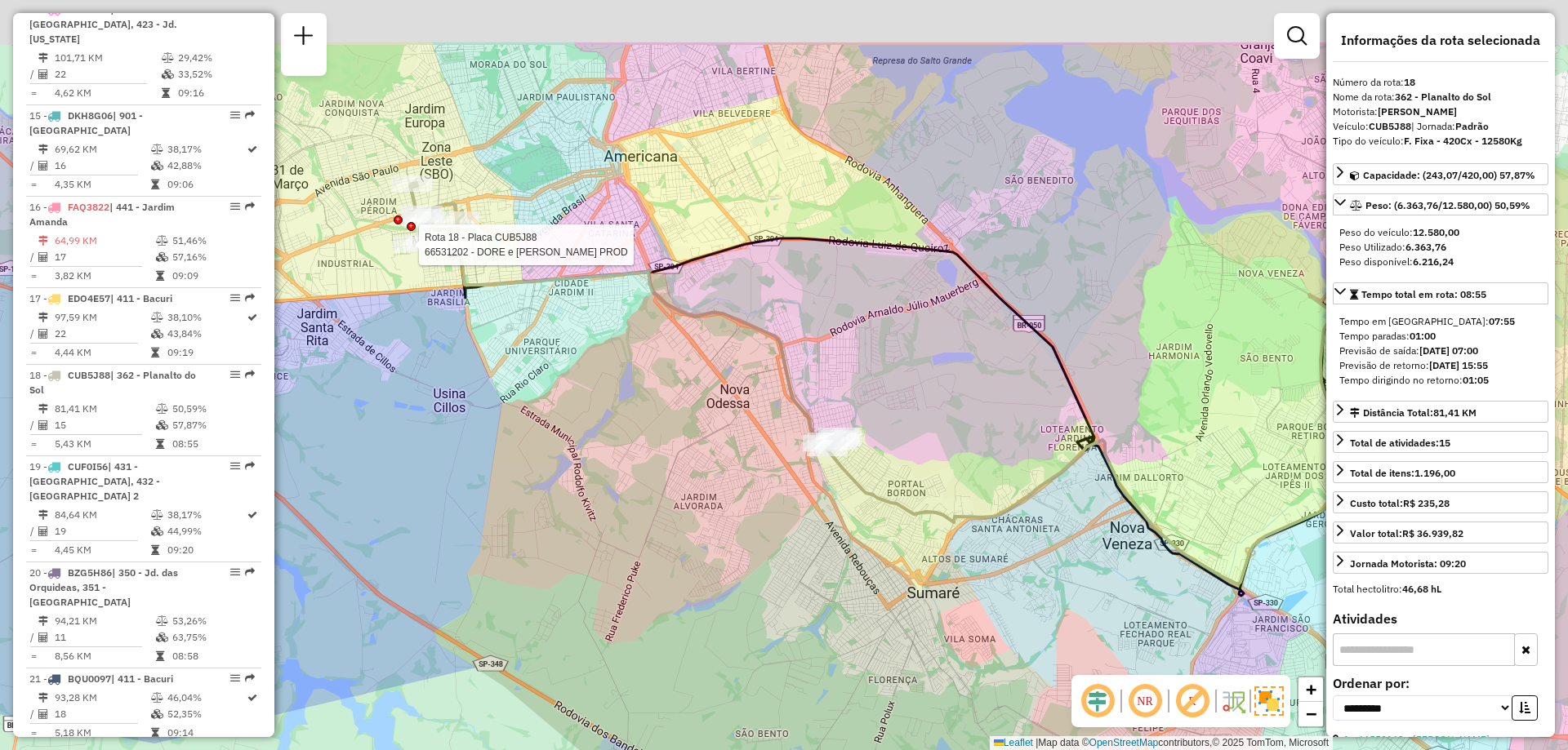
drag, startPoint x: 694, startPoint y: 230, endPoint x: 815, endPoint y: 348, distance: 169.0
click at [815, 348] on div "Rota 18 - Placa CUB5J88 66531202 - DORE e PALISSON PROD Janela de atendimento G…" at bounding box center [784, 375] width 1568 height 750
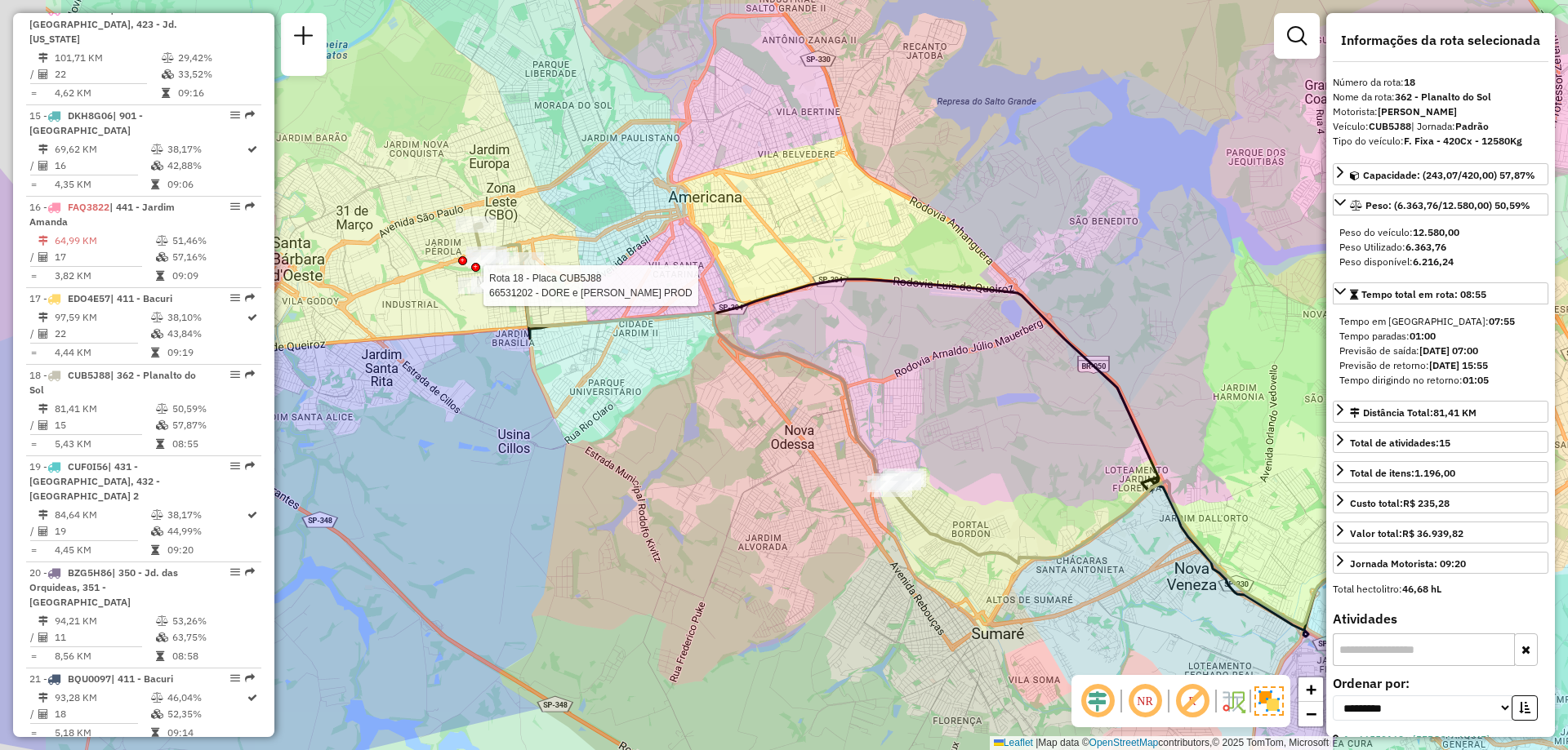
drag, startPoint x: 467, startPoint y: 345, endPoint x: 530, endPoint y: 384, distance: 74.1
click at [530, 384] on div "Rota 18 - Placa CUB5J88 66531202 - DORE e PALISSON PROD Janela de atendimento G…" at bounding box center [784, 375] width 1568 height 750
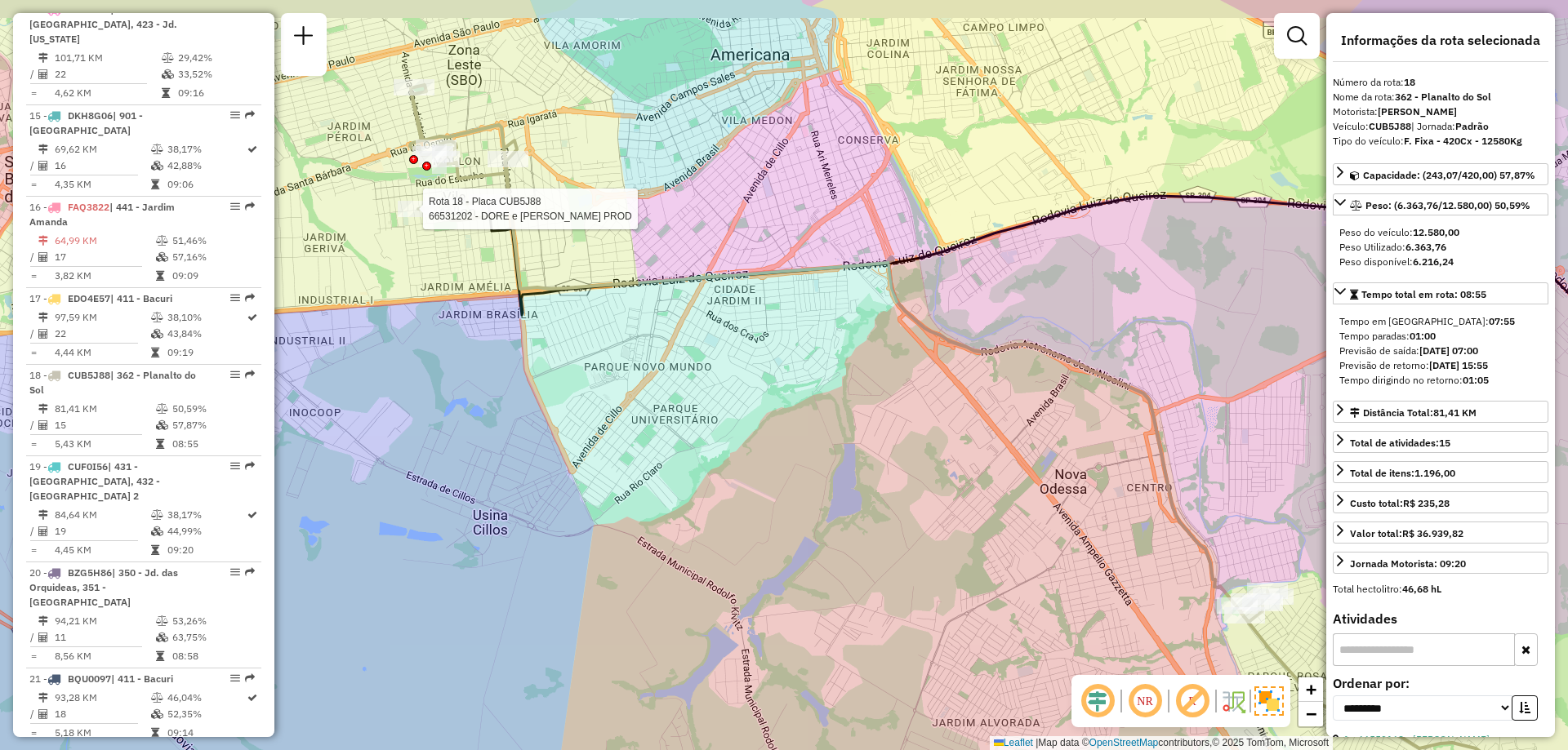
drag, startPoint x: 654, startPoint y: 327, endPoint x: 710, endPoint y: 363, distance: 66.6
click at [710, 363] on div "Rota 18 - Placa CUB5J88 66531202 - DORE e PALISSON PROD Janela de atendimento G…" at bounding box center [784, 375] width 1568 height 750
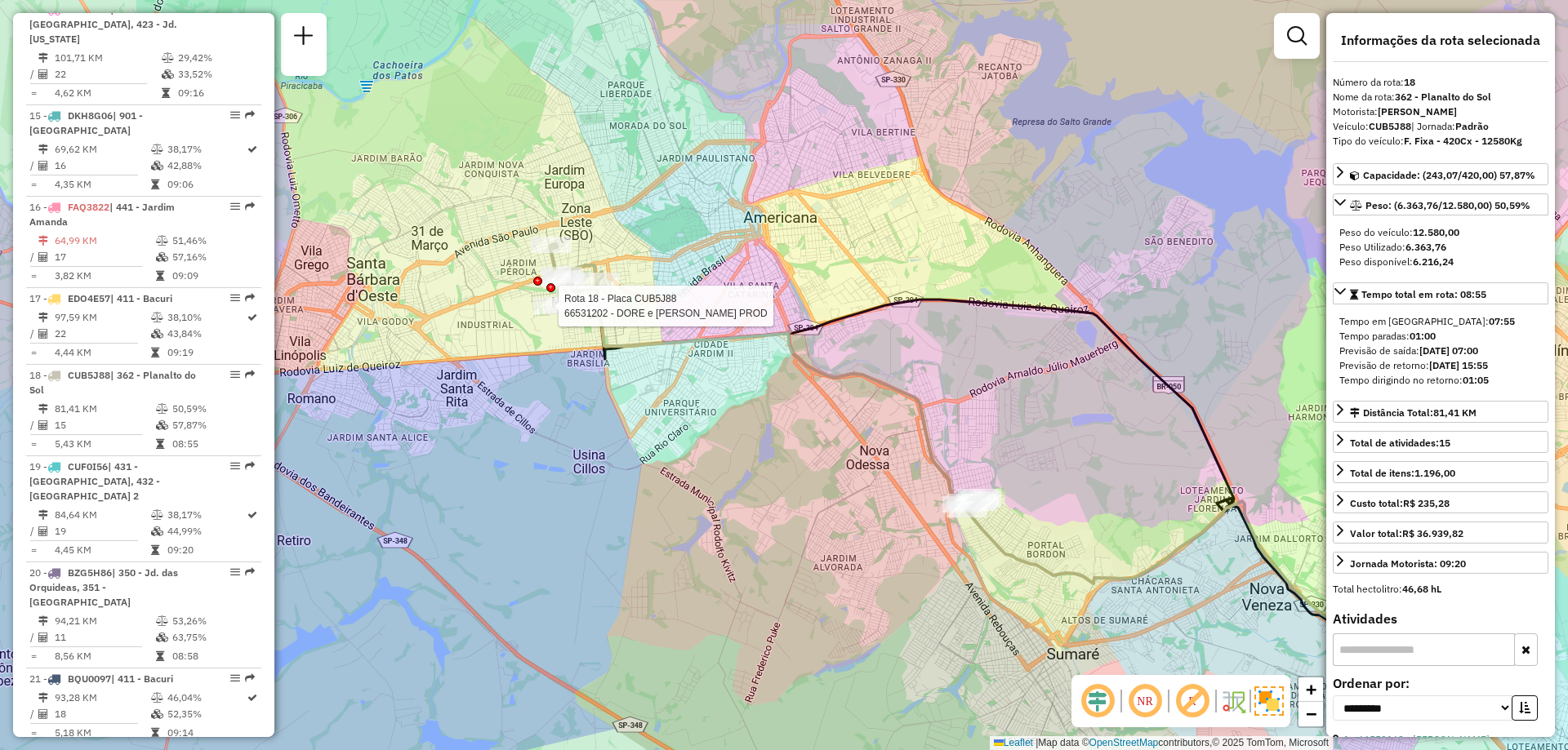
drag, startPoint x: 809, startPoint y: 353, endPoint x: 787, endPoint y: 374, distance: 30.4
click at [787, 374] on div "Rota 18 - Placa CUB5J88 66531202 - DORE e PALISSON PROD Janela de atendimento G…" at bounding box center [784, 375] width 1568 height 750
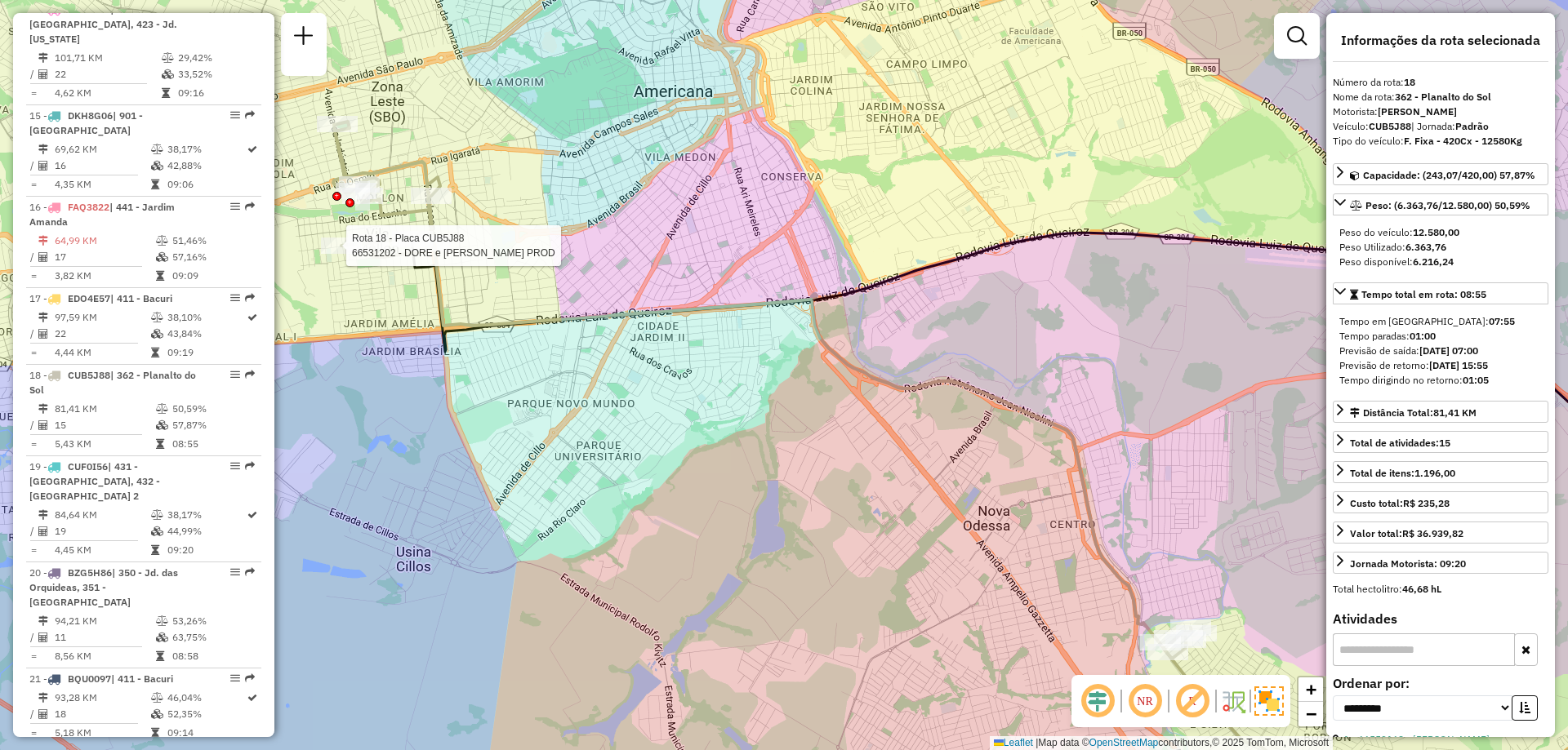
drag, startPoint x: 655, startPoint y: 386, endPoint x: 678, endPoint y: 393, distance: 24.0
click at [678, 393] on div "Rota 18 - Placa CUB5J88 66531202 - DORE e PALISSON PROD Janela de atendimento G…" at bounding box center [784, 375] width 1568 height 750
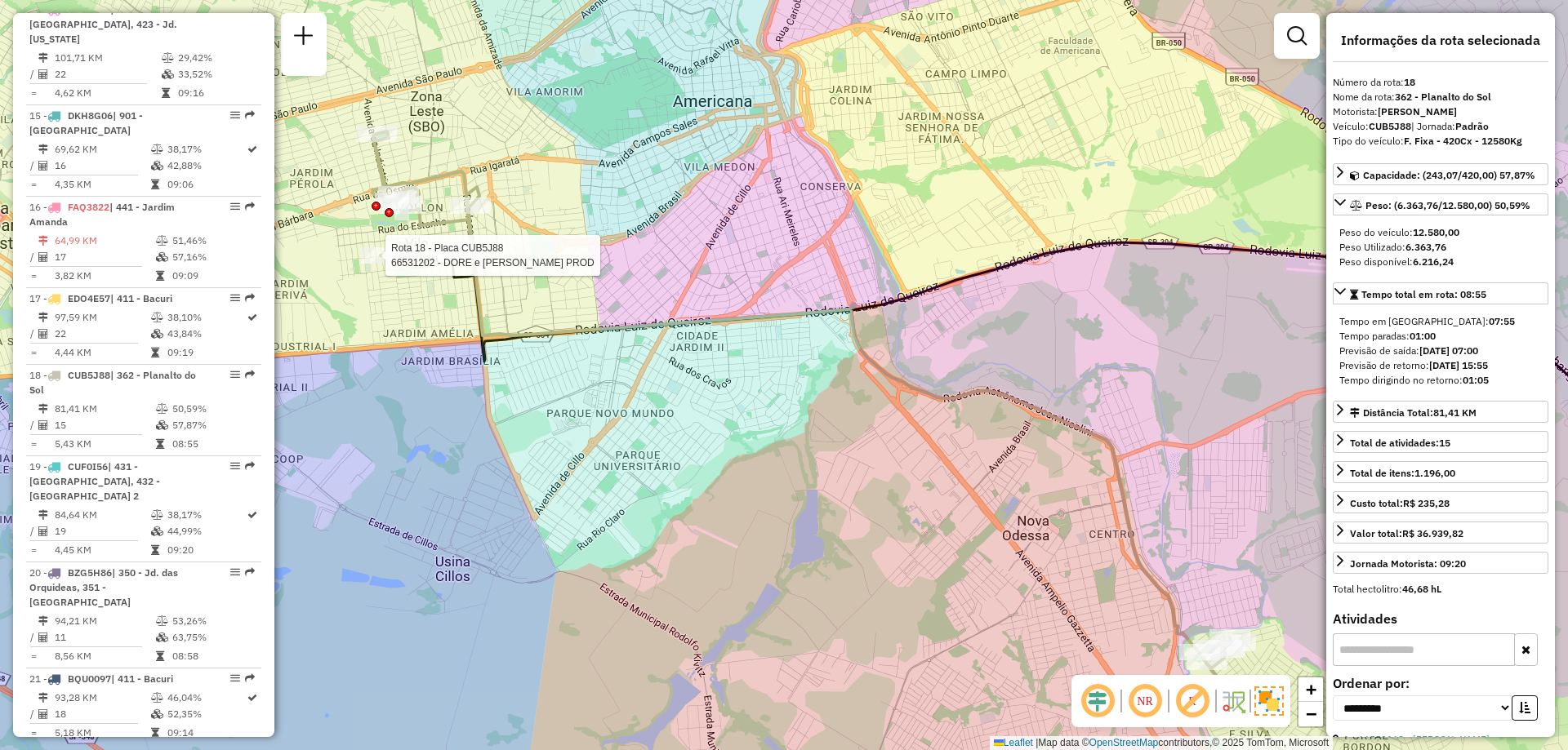
drag, startPoint x: 776, startPoint y: 261, endPoint x: 816, endPoint y: 271, distance: 41.2
click at [816, 271] on div "Rota 18 - Placa CUB5J88 66531202 - DORE e PALISSON PROD Janela de atendimento G…" at bounding box center [784, 375] width 1568 height 750
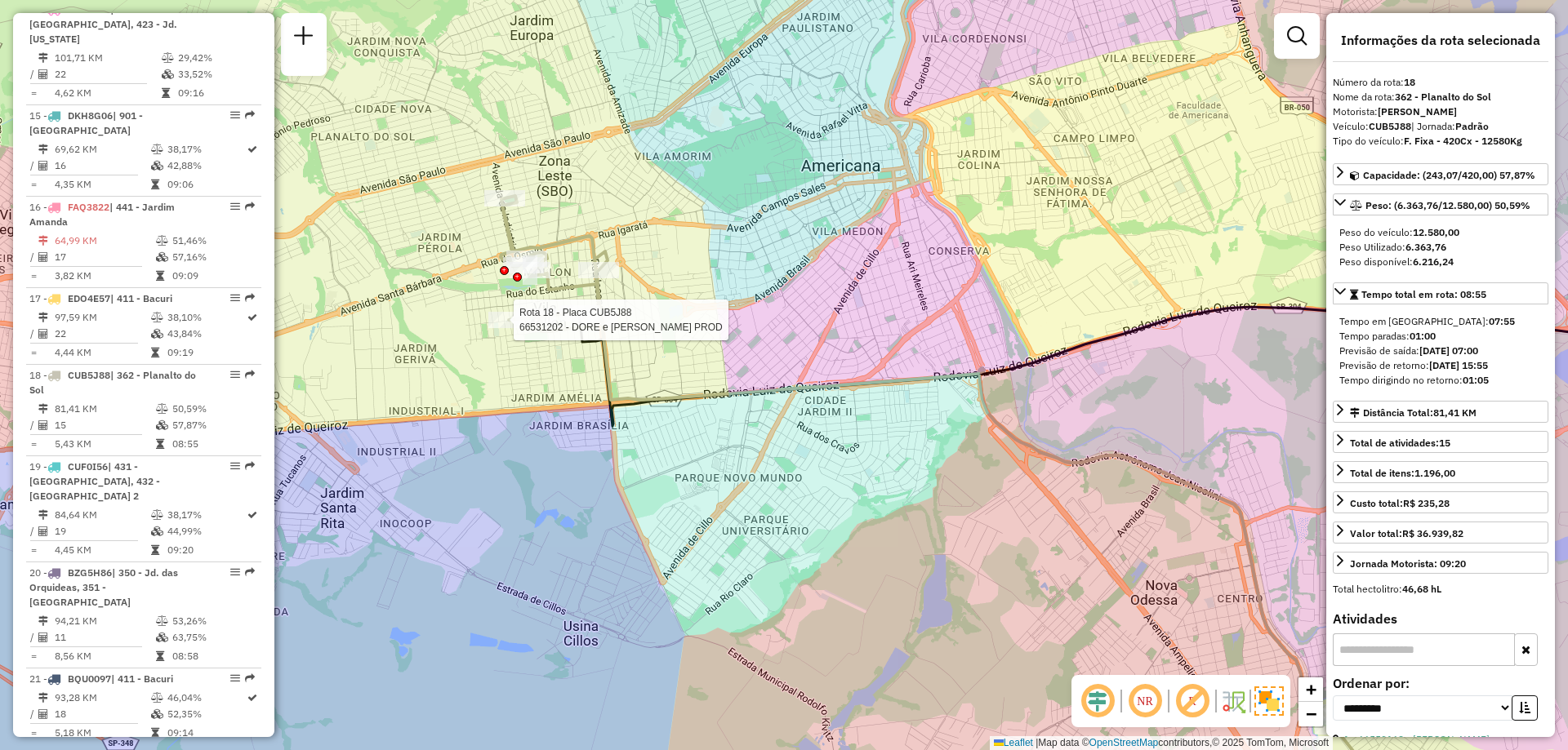
drag, startPoint x: 764, startPoint y: 212, endPoint x: 890, endPoint y: 275, distance: 140.9
click at [890, 275] on div "Rota 18 - Placa CUB5J88 66531202 - DORE e PALISSON PROD Janela de atendimento G…" at bounding box center [784, 375] width 1568 height 750
click at [539, 386] on div "Rota 18 - Placa CUB5J88 66531202 - DORE e PALISSON PROD Janela de atendimento G…" at bounding box center [784, 375] width 1568 height 750
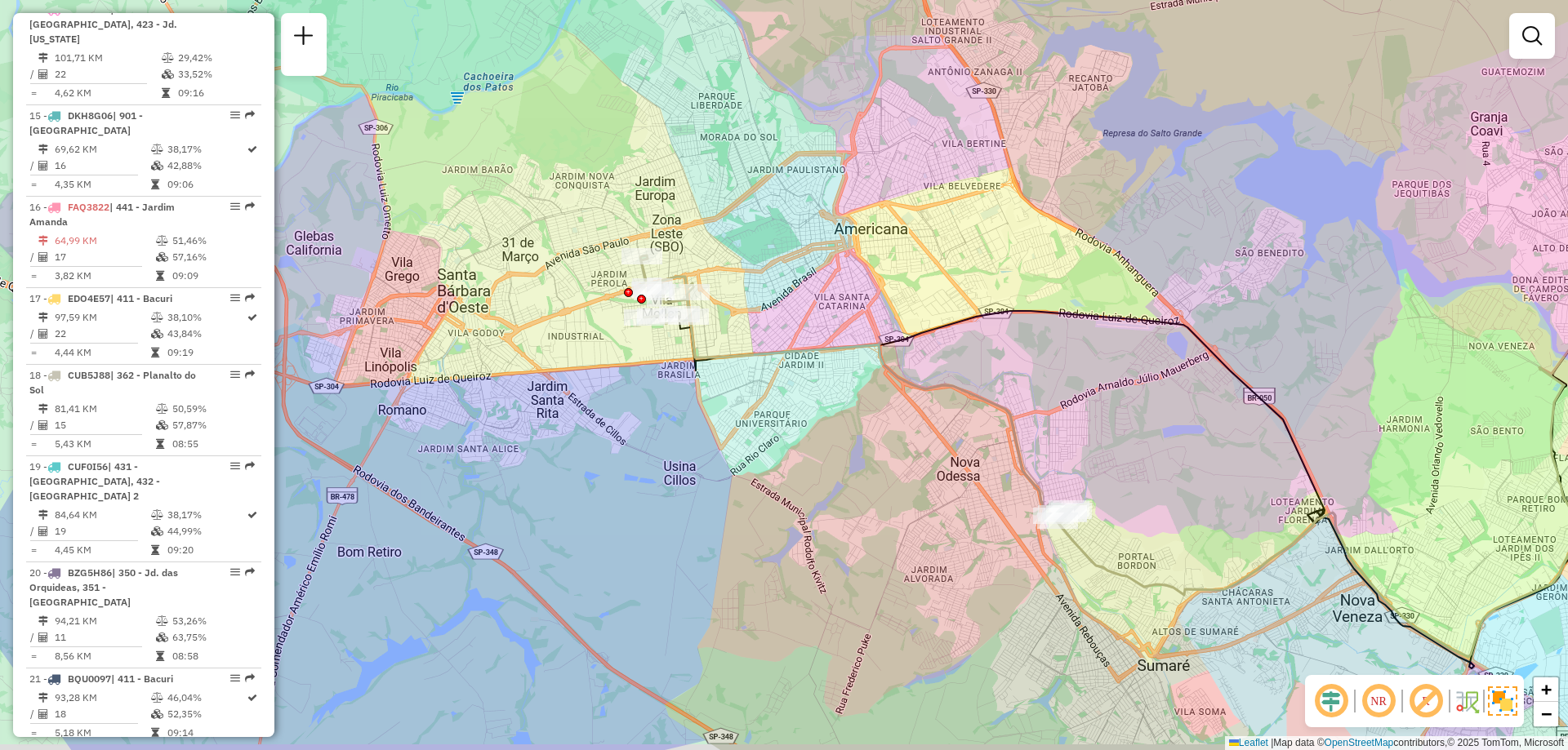
drag, startPoint x: 941, startPoint y: 401, endPoint x: 891, endPoint y: 353, distance: 69.3
click at [891, 353] on icon at bounding box center [1131, 440] width 907 height 457
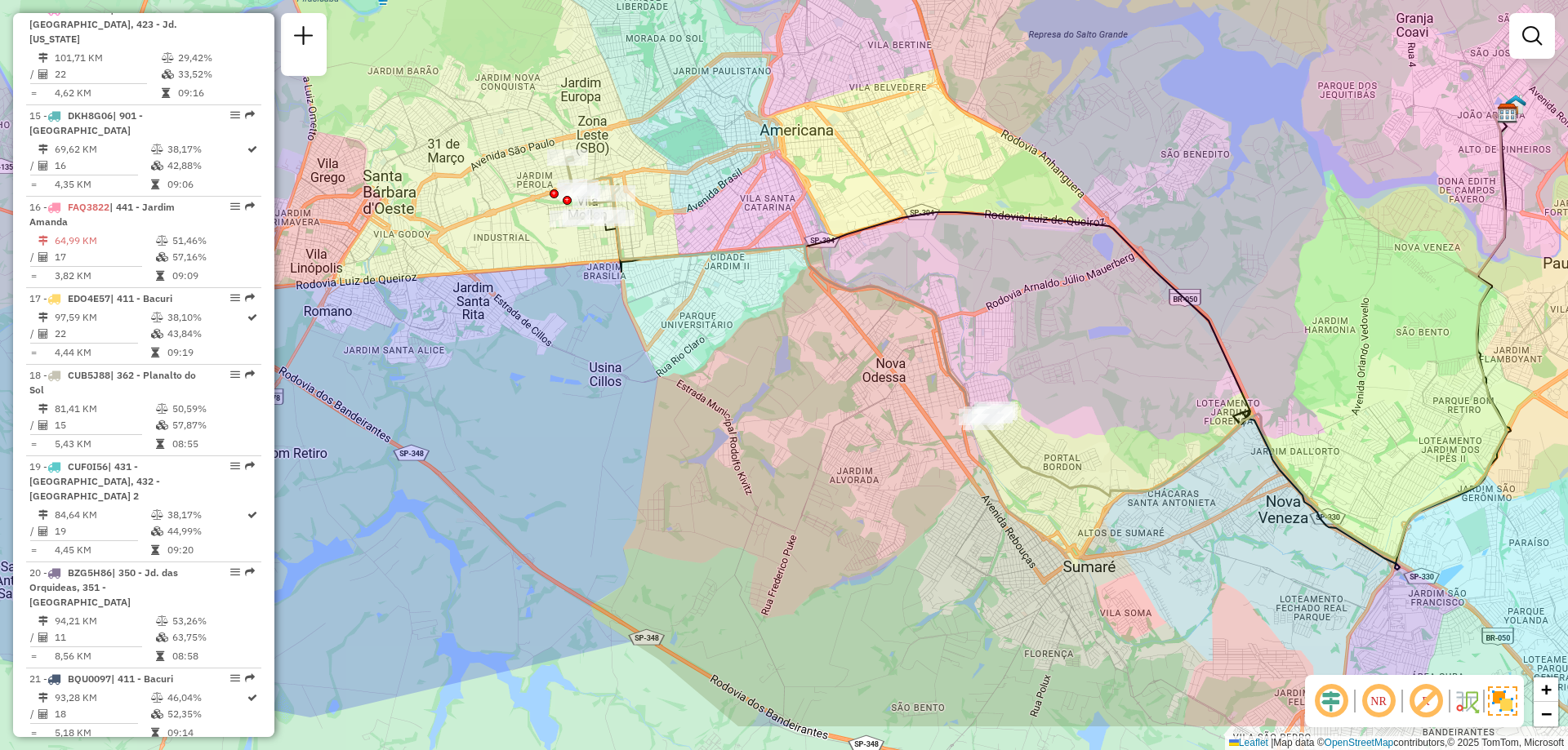
drag, startPoint x: 1194, startPoint y: 455, endPoint x: 1027, endPoint y: 286, distance: 237.6
click at [1027, 286] on div "Janela de atendimento Grade de atendimento Capacidade Transportadoras Veículos …" at bounding box center [784, 375] width 1568 height 750
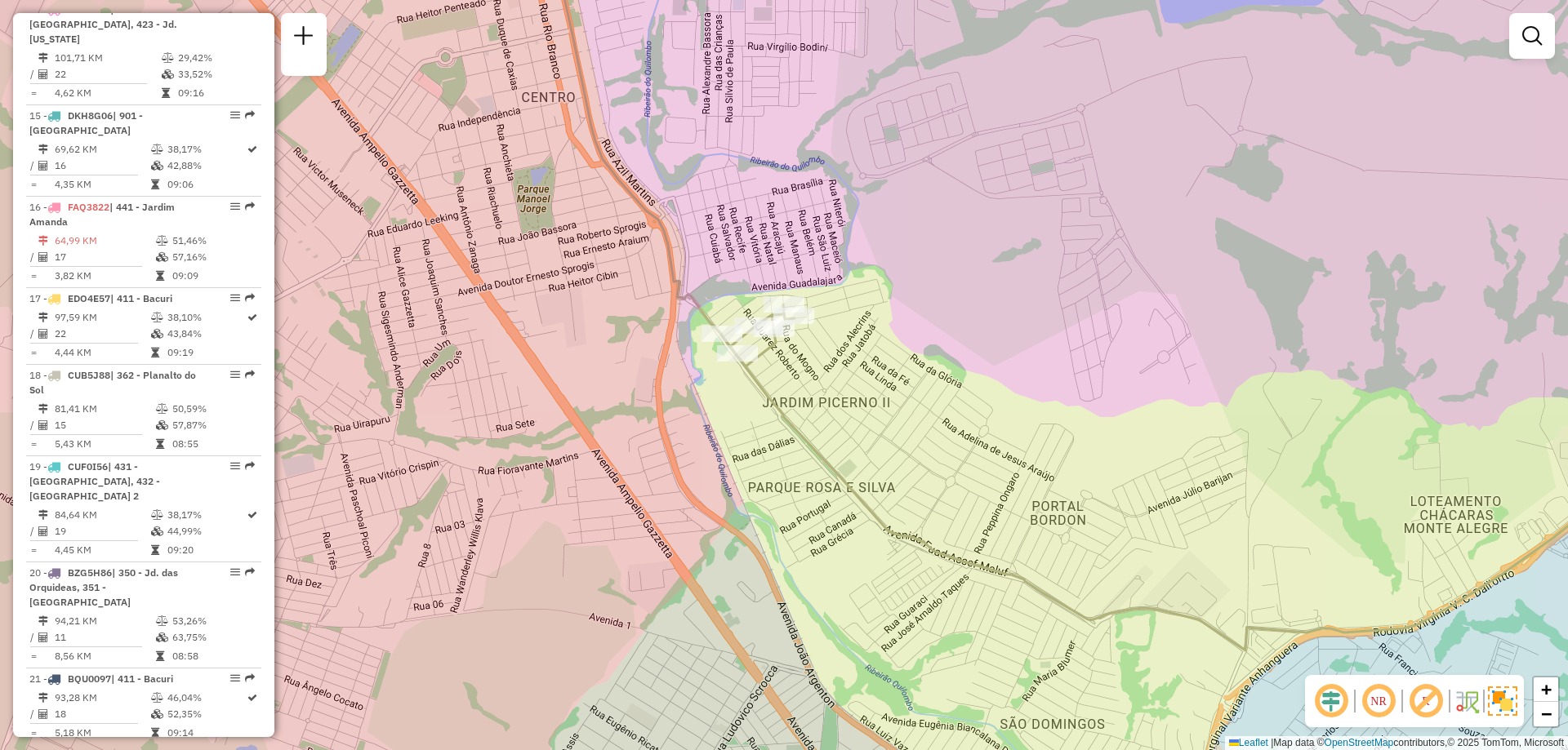
drag, startPoint x: 757, startPoint y: 256, endPoint x: 785, endPoint y: 256, distance: 28.0
click at [785, 256] on div "Janela de atendimento Grade de atendimento Capacidade Transportadoras Veículos …" at bounding box center [784, 375] width 1568 height 750
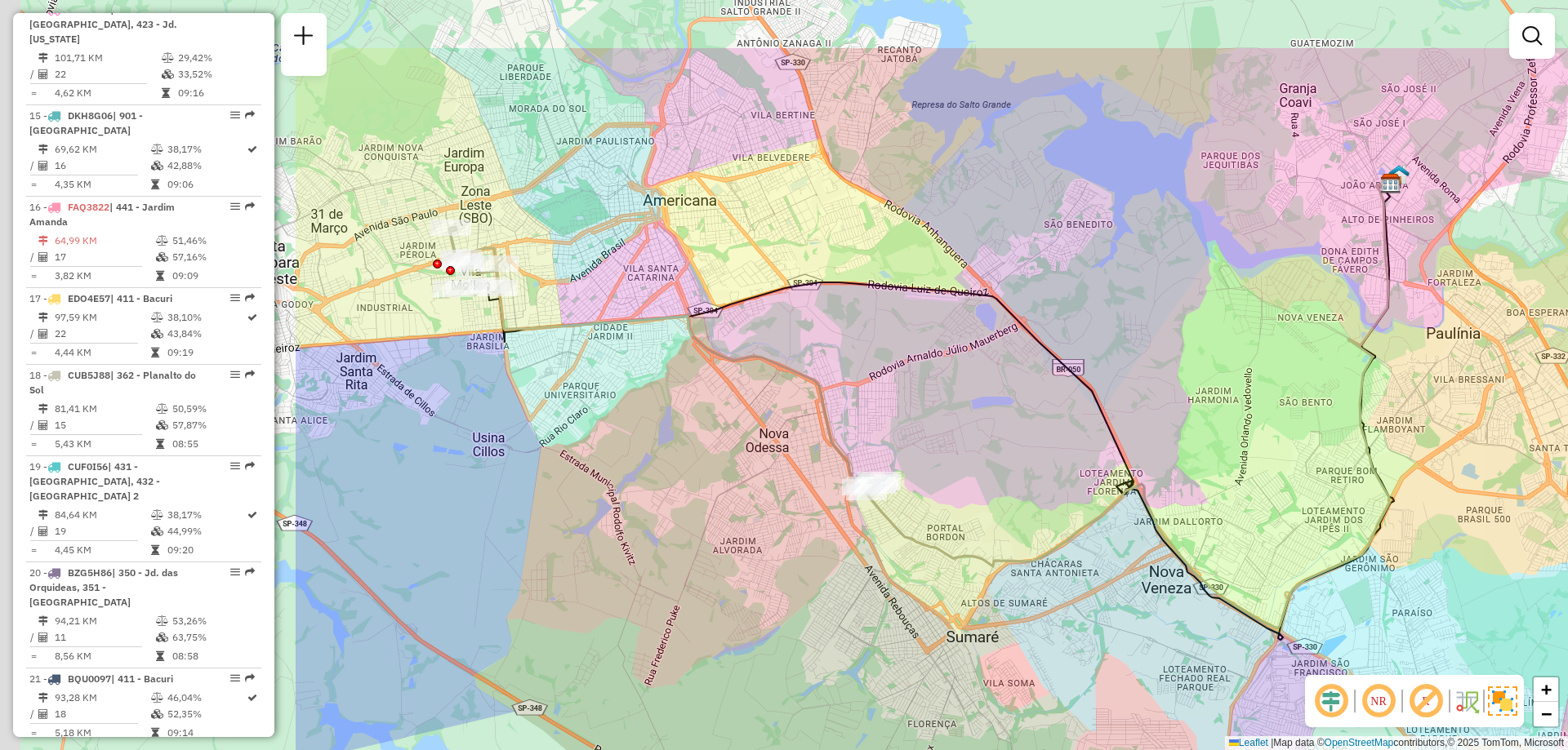
drag, startPoint x: 517, startPoint y: 308, endPoint x: 970, endPoint y: 432, distance: 469.7
click at [970, 432] on div "Janela de atendimento Grade de atendimento Capacidade Transportadoras Veículos …" at bounding box center [784, 375] width 1568 height 750
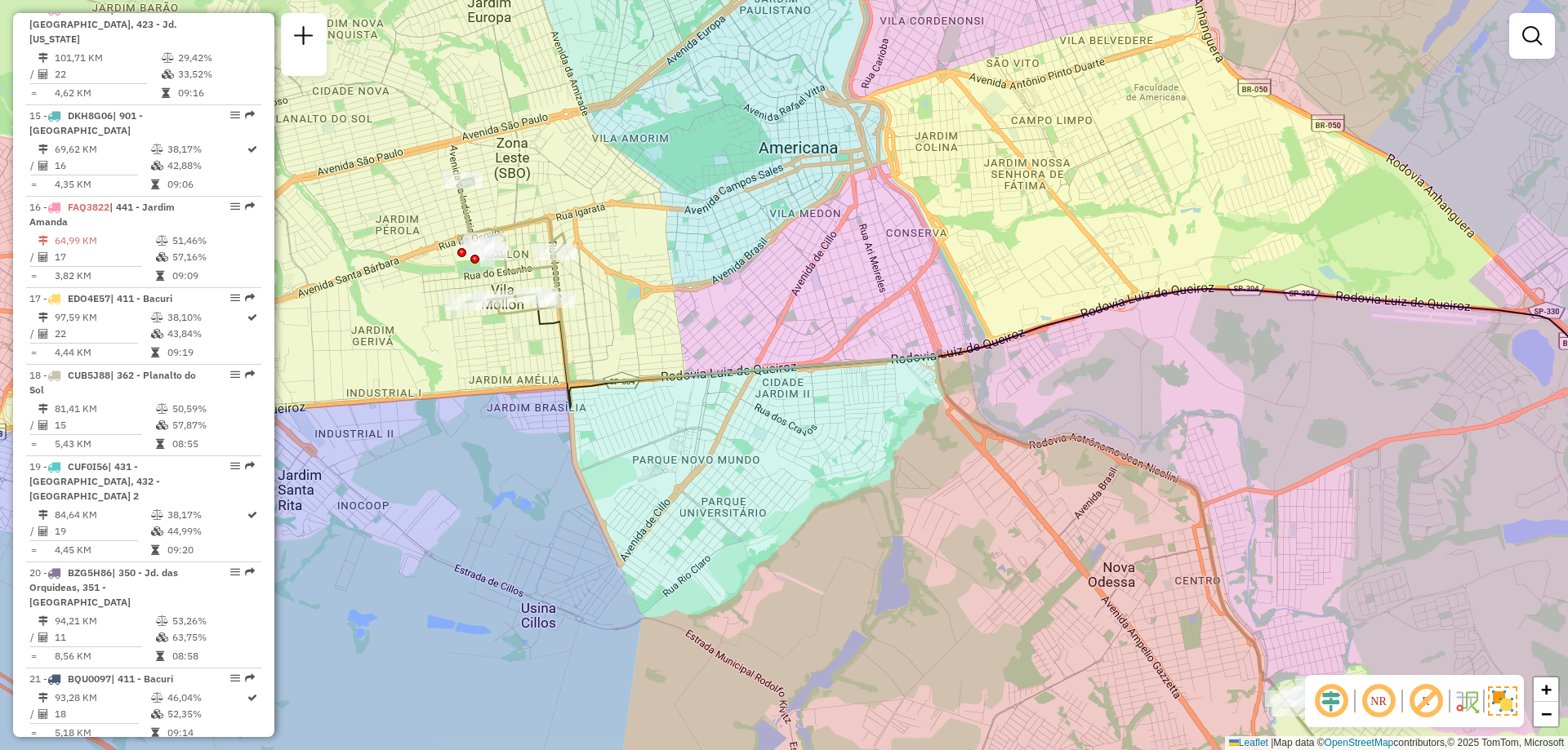
drag, startPoint x: 536, startPoint y: 327, endPoint x: 595, endPoint y: 395, distance: 90.0
click at [595, 395] on icon at bounding box center [1160, 441] width 1248 height 304
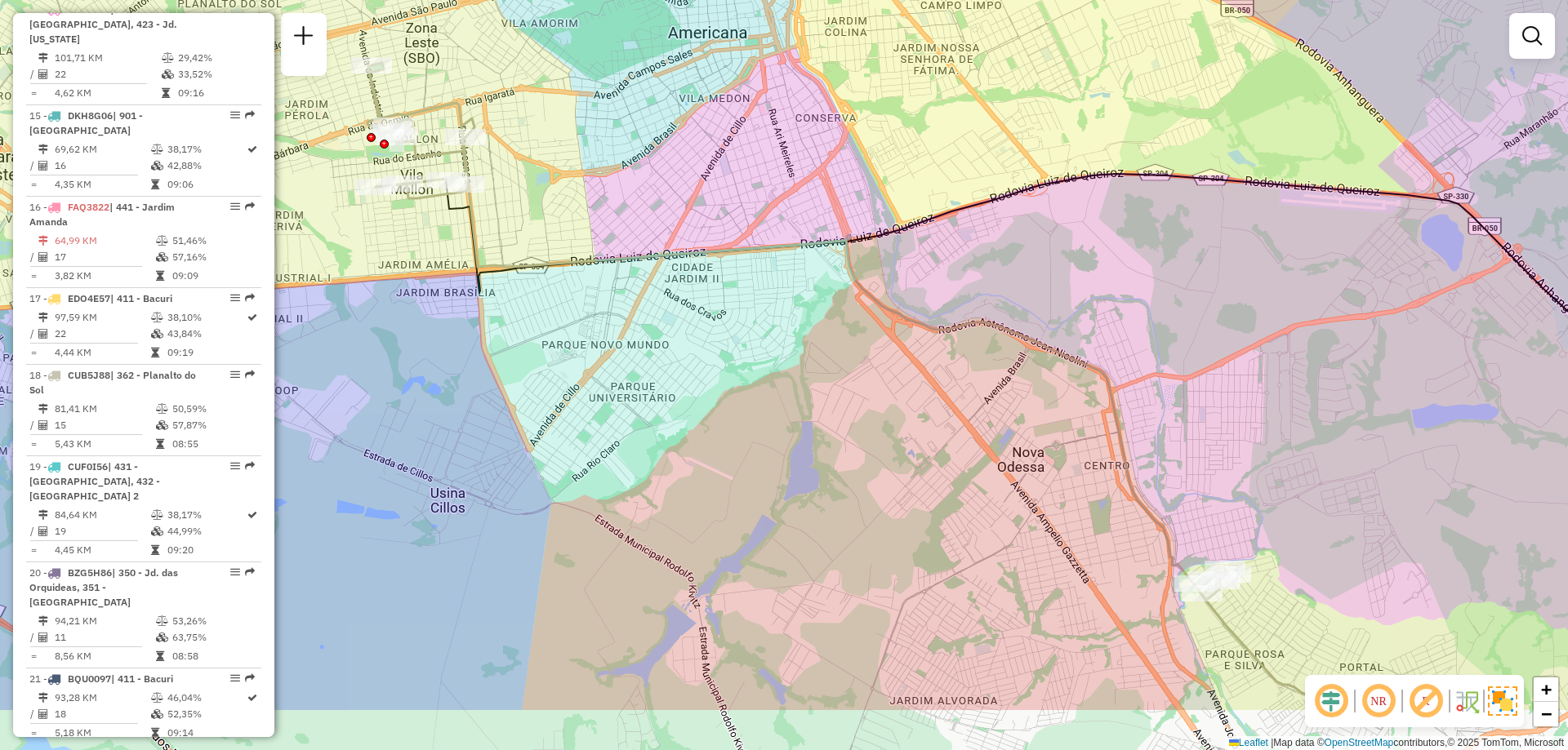
drag, startPoint x: 898, startPoint y: 488, endPoint x: 808, endPoint y: 373, distance: 146.0
click at [808, 373] on div "Janela de atendimento Grade de atendimento Capacidade Transportadoras Veículos …" at bounding box center [784, 375] width 1568 height 750
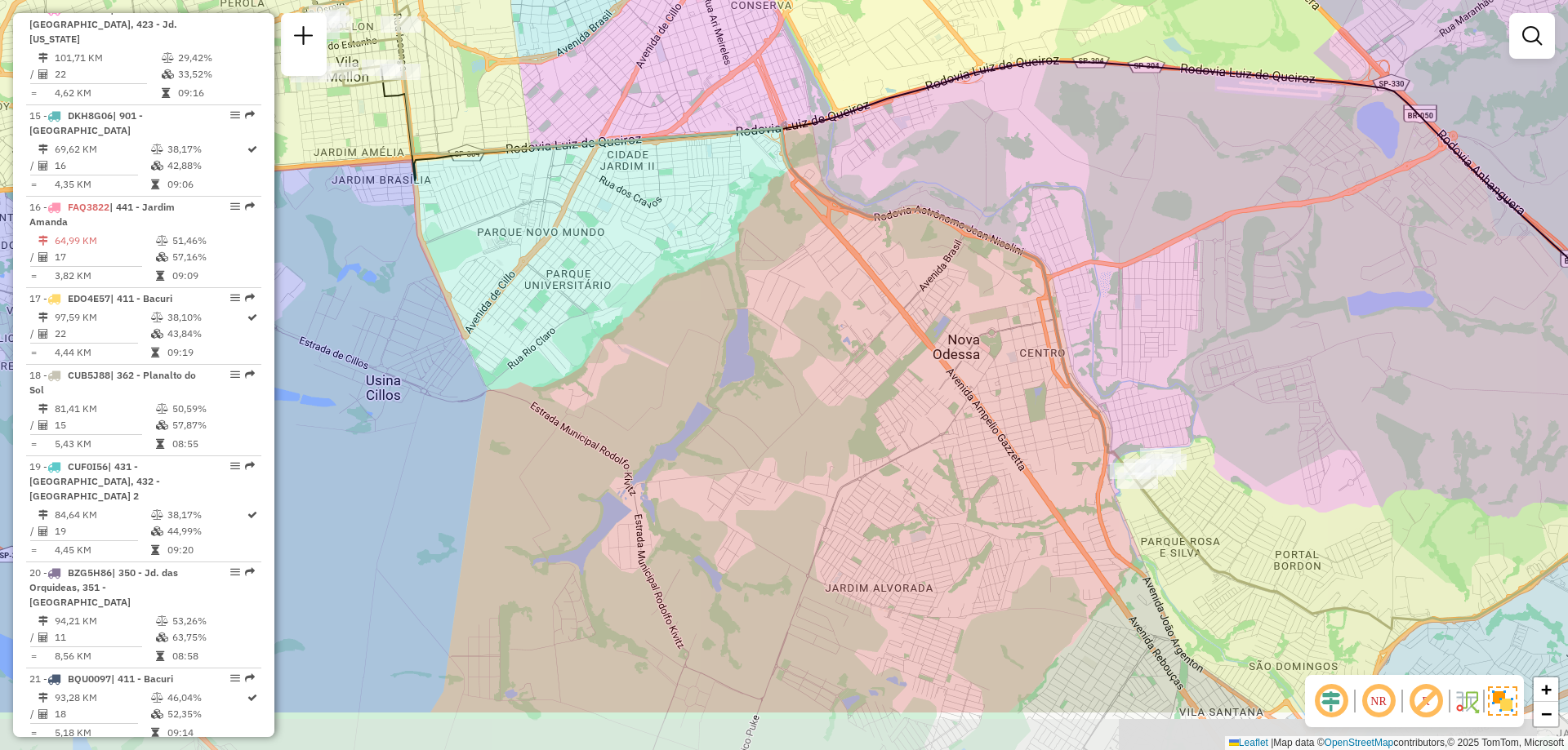
drag, startPoint x: 1046, startPoint y: 424, endPoint x: 981, endPoint y: 311, distance: 130.4
click at [981, 311] on div "Janela de atendimento Grade de atendimento Capacidade Transportadoras Veículos …" at bounding box center [784, 375] width 1568 height 750
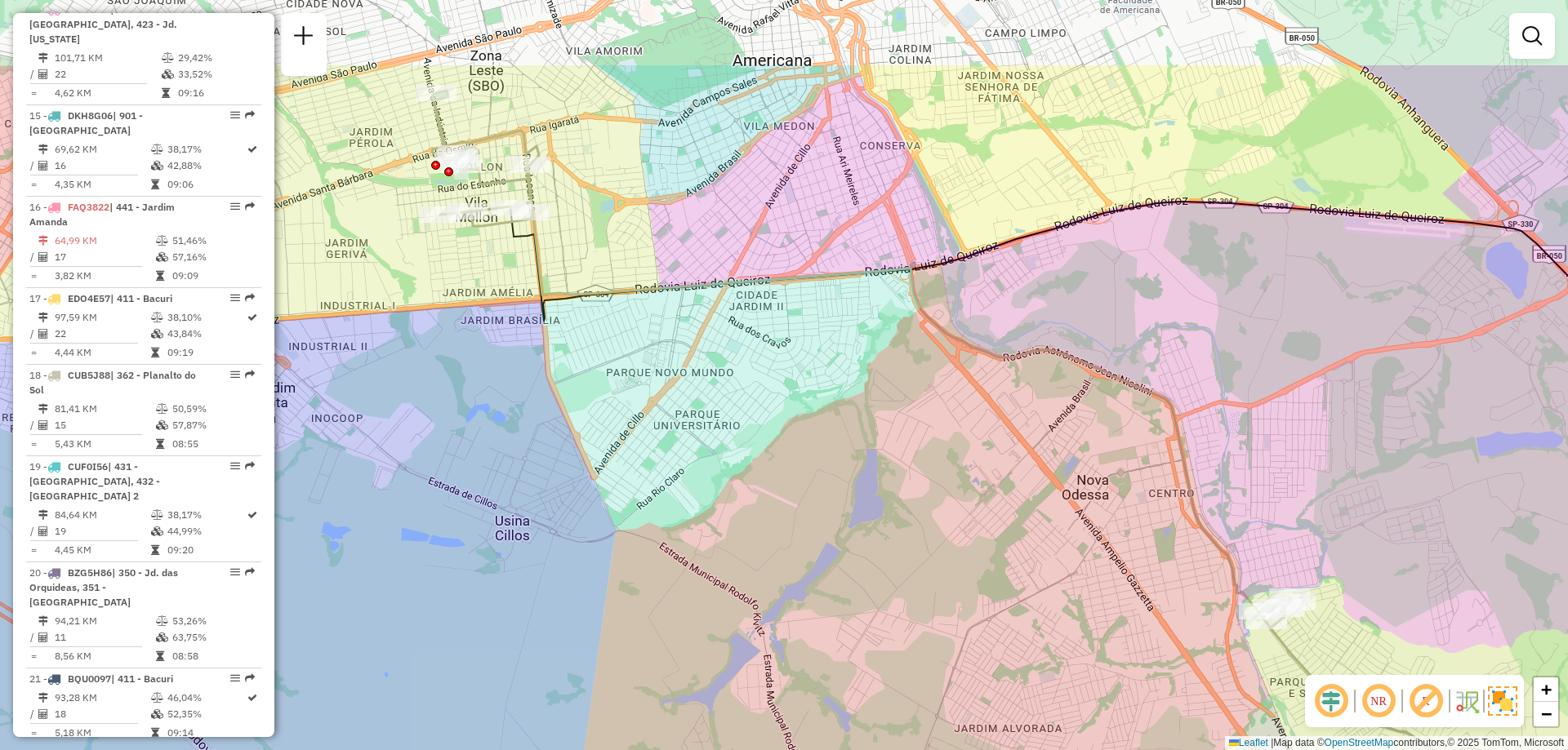
drag, startPoint x: 1090, startPoint y: 389, endPoint x: 1219, endPoint y: 530, distance: 191.1
click at [1219, 530] on div "Janela de atendimento Grade de atendimento Capacidade Transportadoras Veículos …" at bounding box center [784, 375] width 1568 height 750
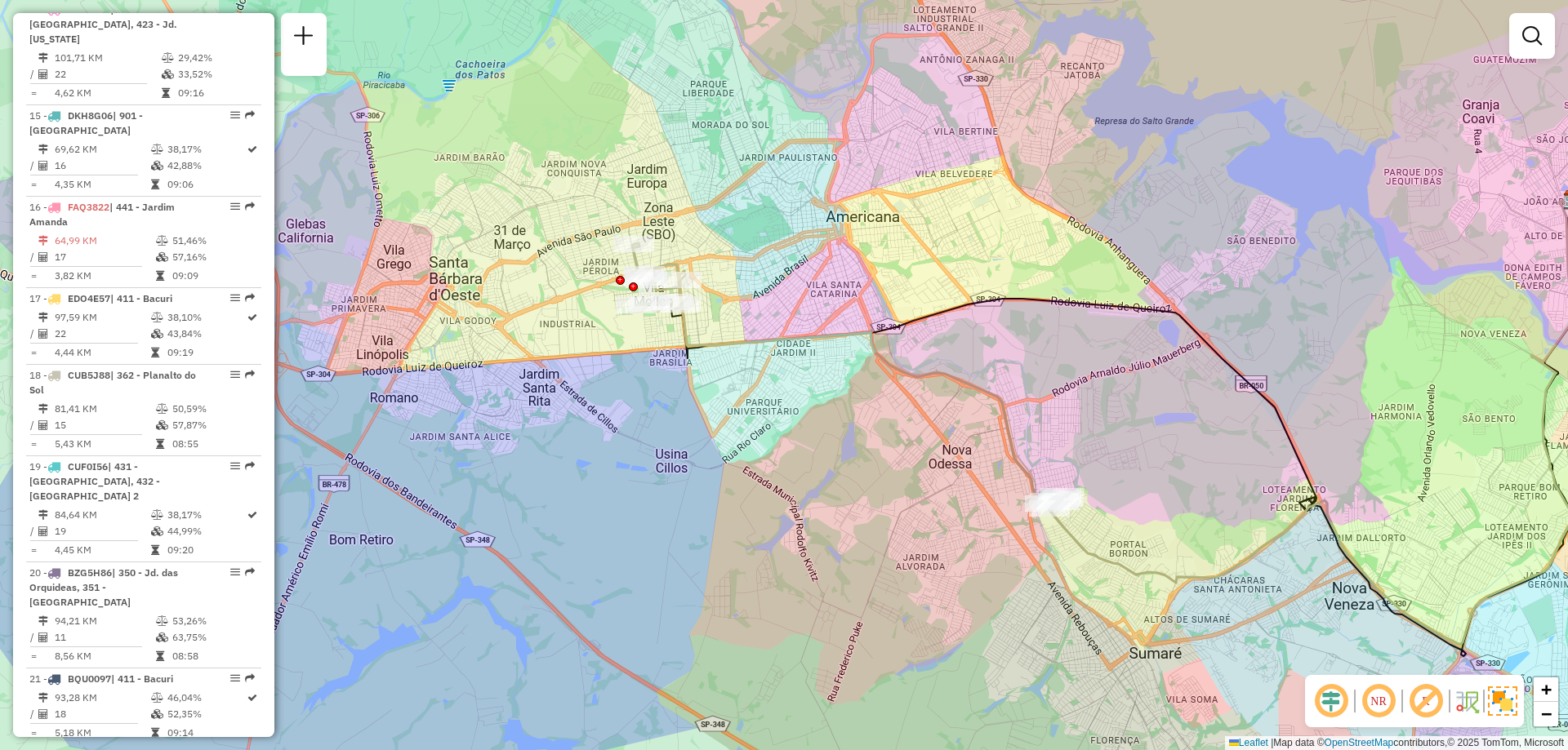
drag, startPoint x: 1122, startPoint y: 357, endPoint x: 1045, endPoint y: 379, distance: 80.1
click at [1045, 379] on div "Janela de atendimento Grade de atendimento Capacidade Transportadoras Veículos …" at bounding box center [784, 375] width 1568 height 750
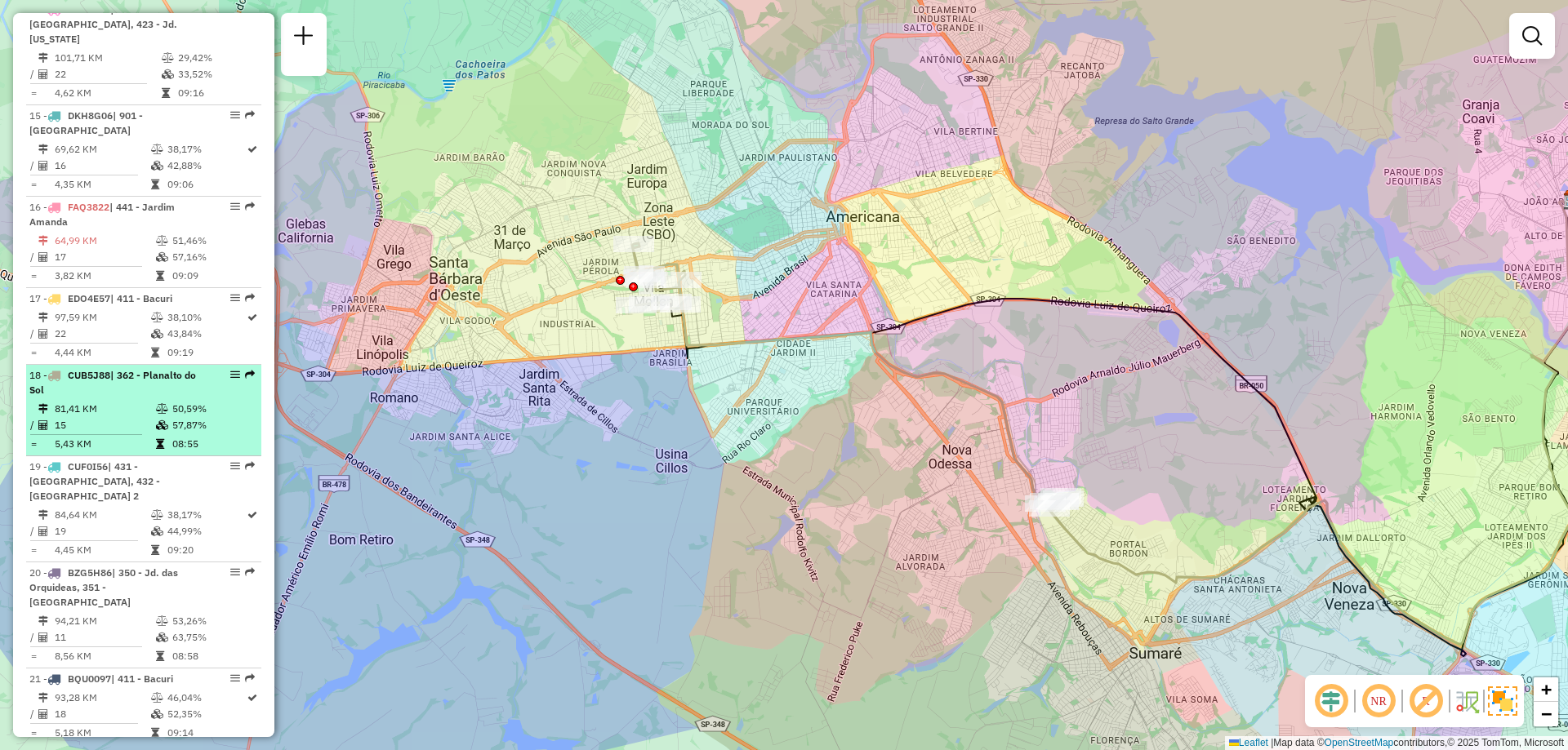
click at [231, 378] on em at bounding box center [235, 375] width 10 height 10
select select "**********"
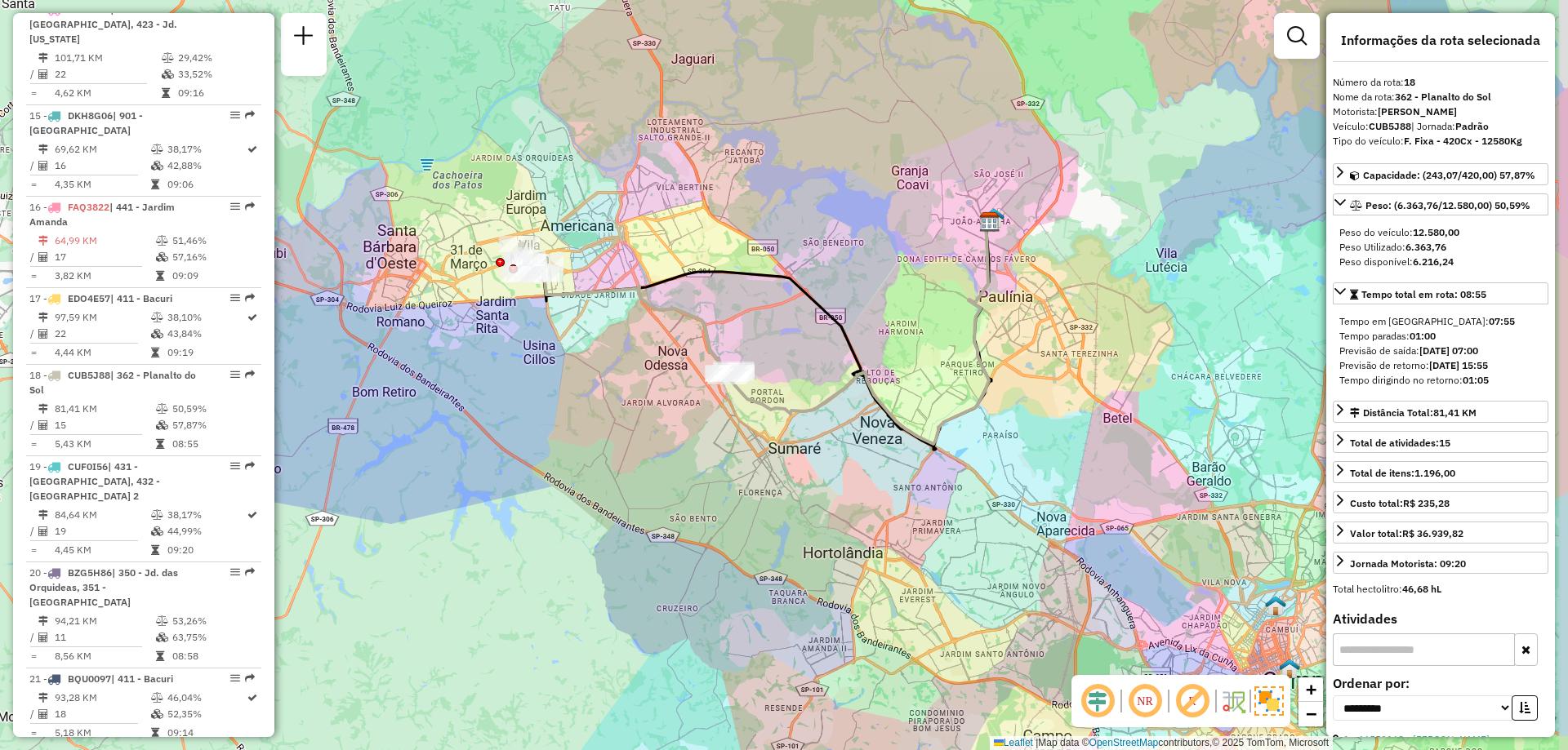
drag, startPoint x: 1084, startPoint y: 522, endPoint x: 1013, endPoint y: 470, distance: 88.0
click at [1013, 470] on div "Janela de atendimento Grade de atendimento Capacidade Transportadoras Veículos …" at bounding box center [784, 375] width 1568 height 750
